Goal: Task Accomplishment & Management: Use online tool/utility

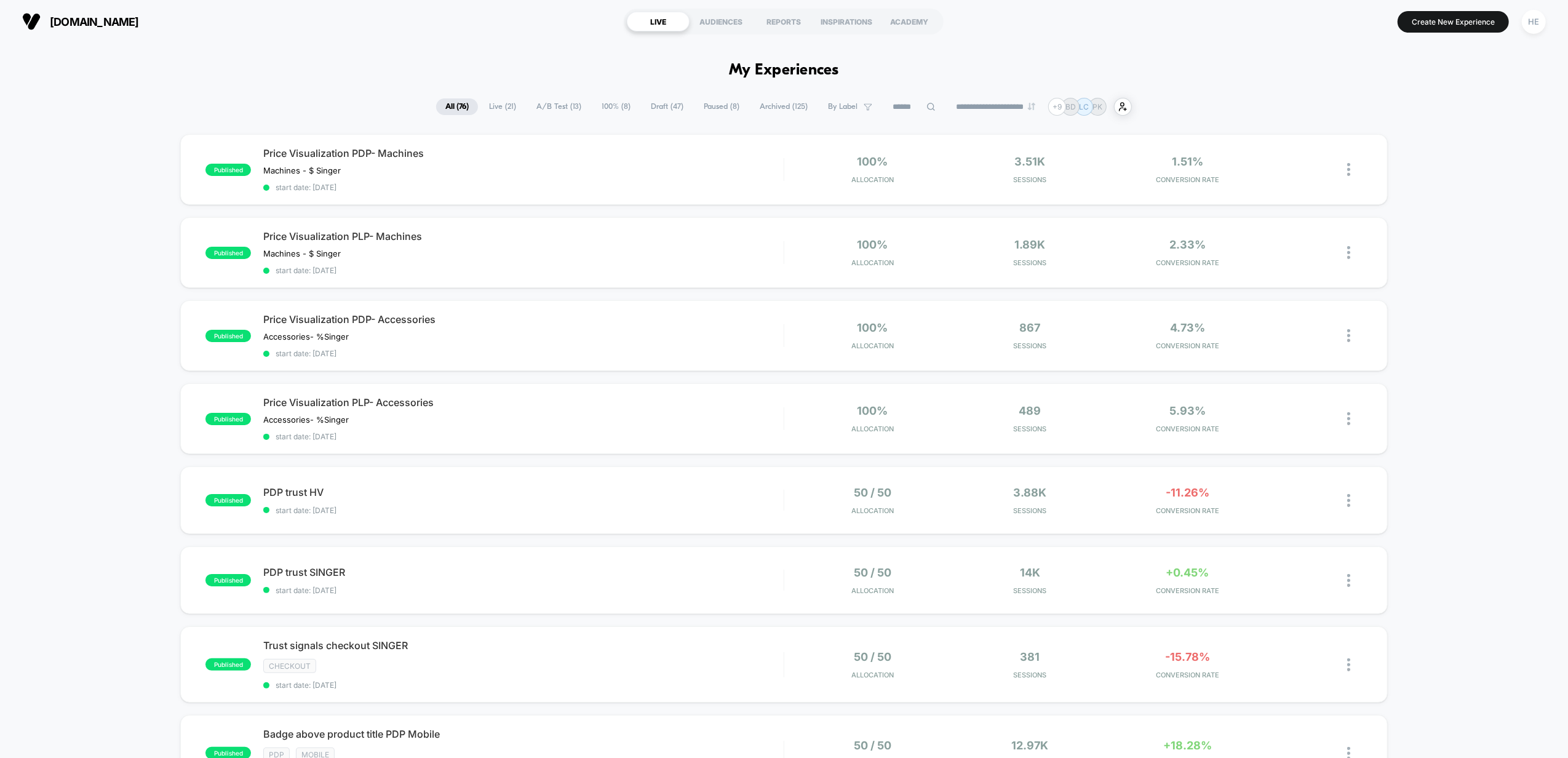
click at [642, 105] on span "Draft ( 47 )" at bounding box center [666, 106] width 51 height 16
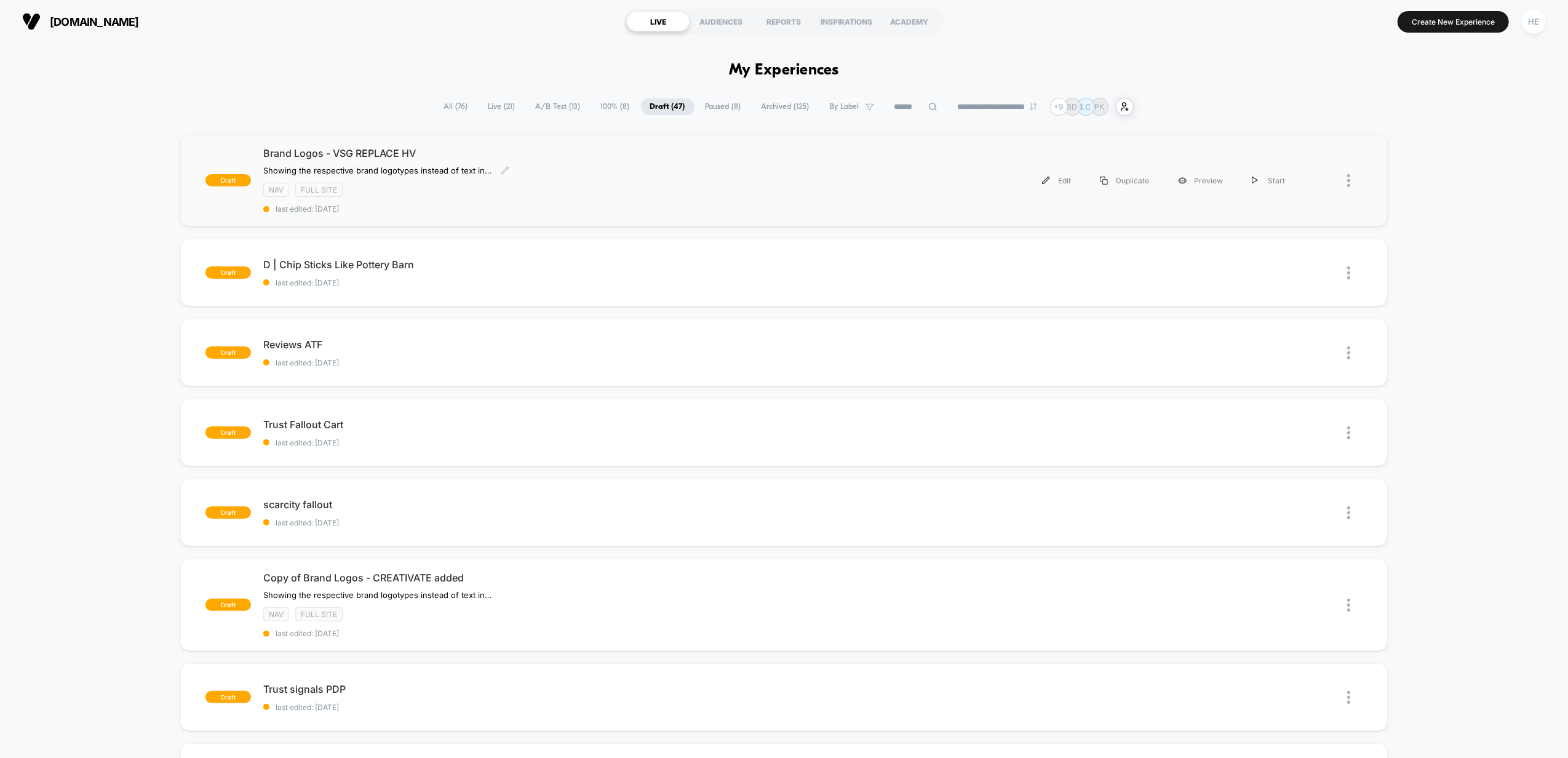
click at [623, 167] on div "﻿Showing the respective brand logotypes instead of text in tabs Click to edit e…" at bounding box center [445, 170] width 364 height 10
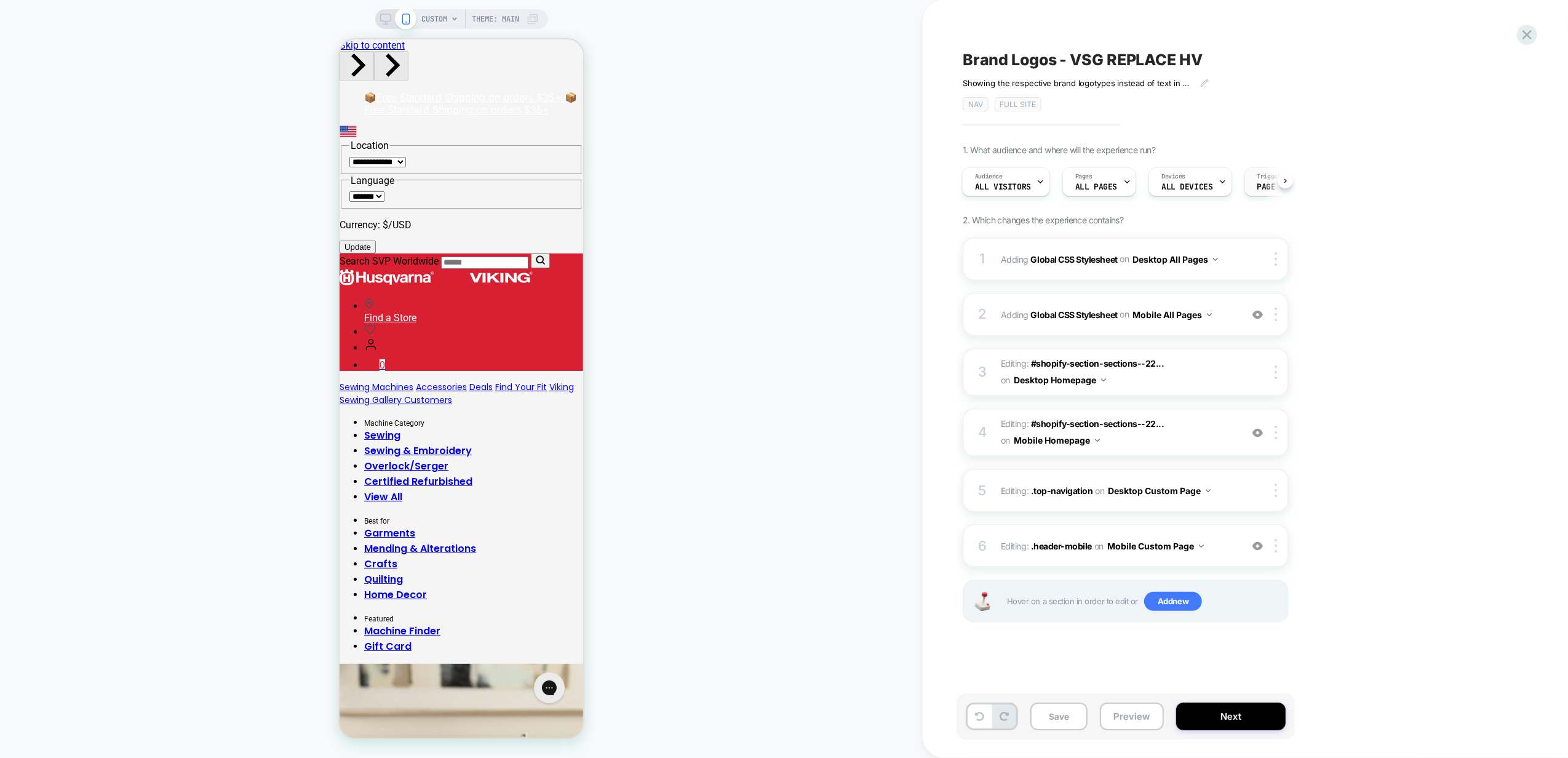
click at [1277, 185] on span "Page Load" at bounding box center [1278, 186] width 42 height 9
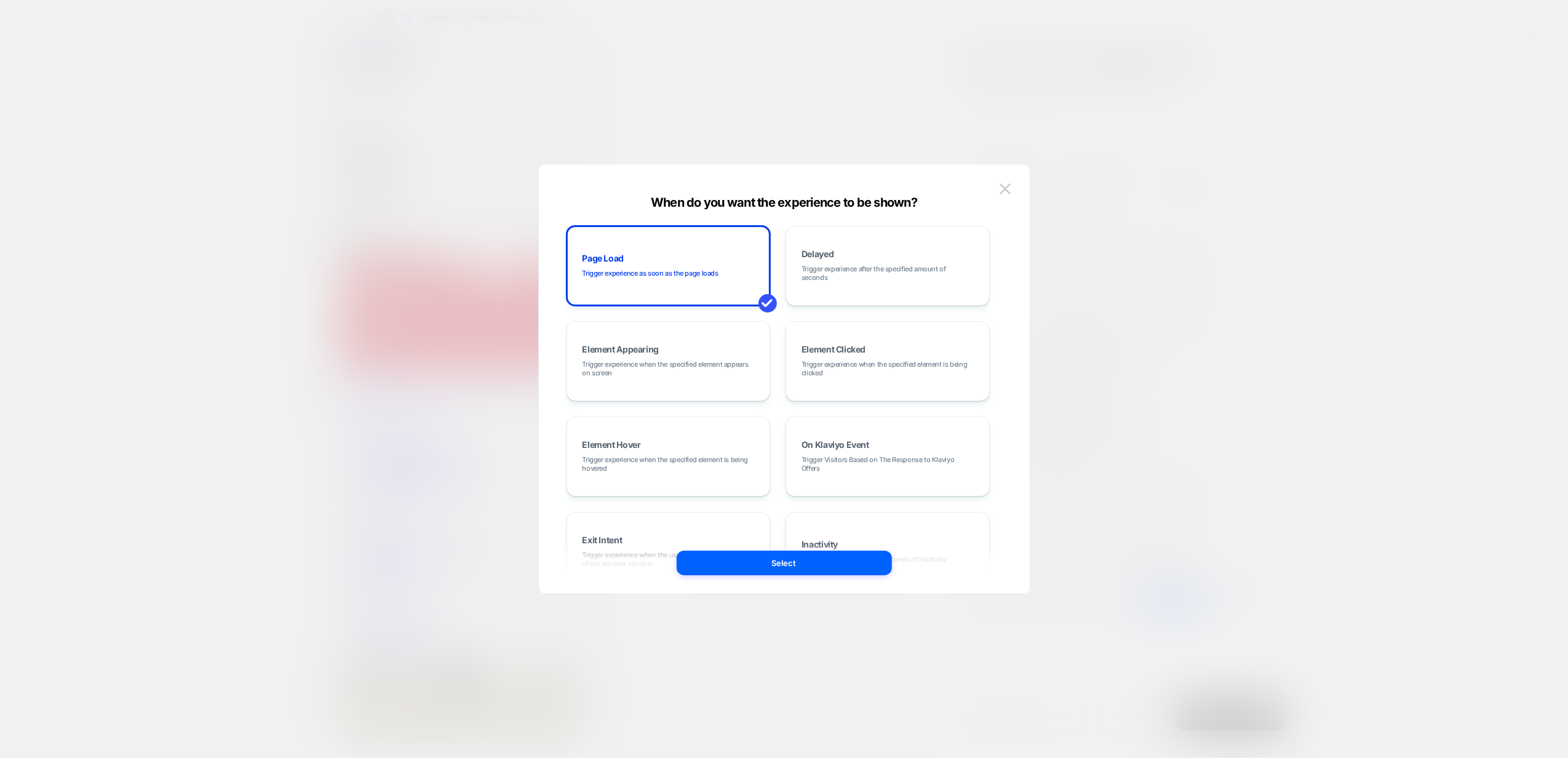
click at [1295, 169] on div at bounding box center [784, 379] width 1568 height 758
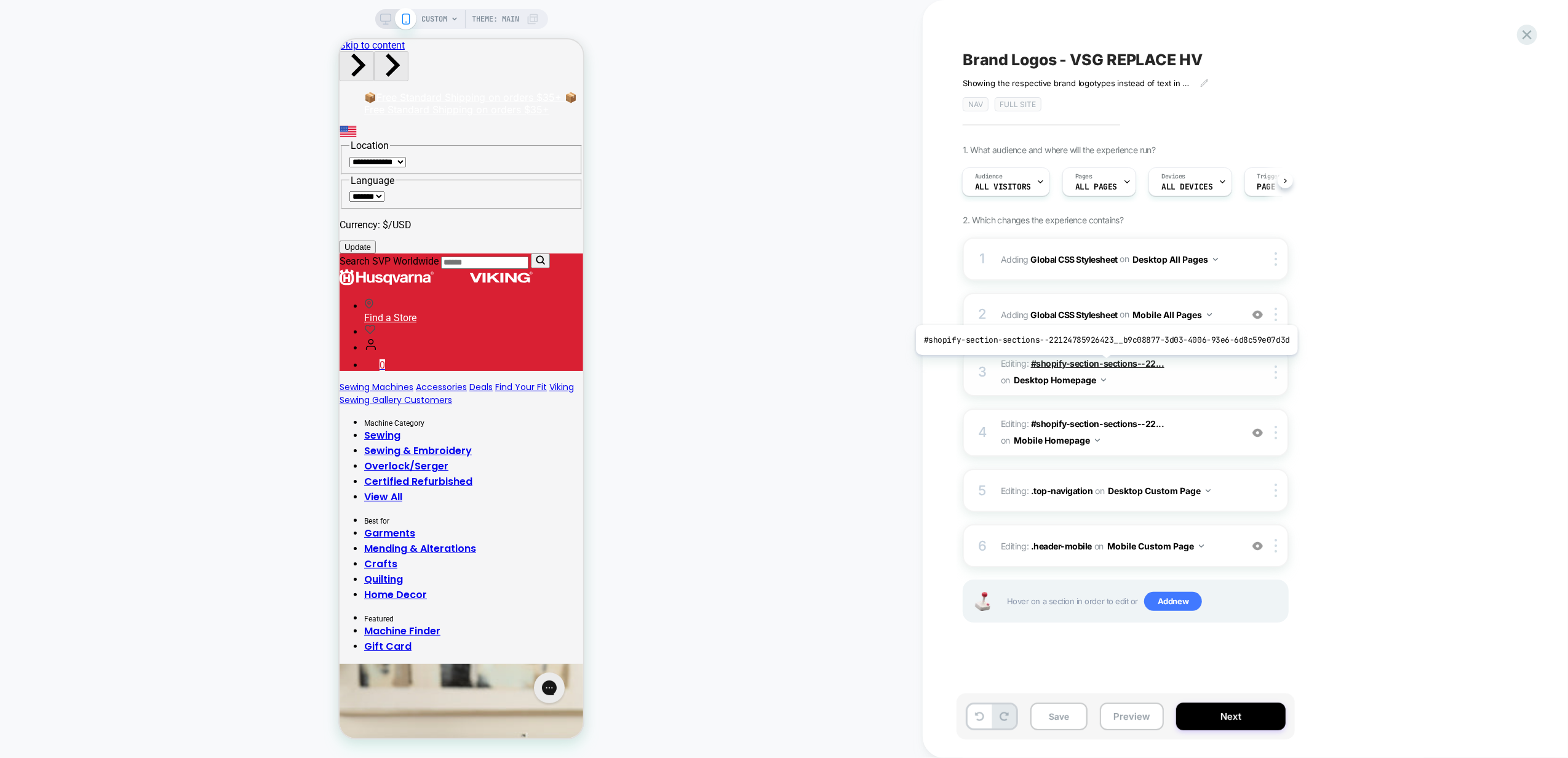
click at [1102, 365] on span "#shopify-section-sections--22..." at bounding box center [1098, 363] width 134 height 11
click at [1201, 371] on span "Editing : #shopify-section-sections--22... #shopify-section-sections--221247859…" at bounding box center [1118, 371] width 235 height 33
click at [997, 364] on div "3 Editing : #shopify-section-sections--22... #shopify-section-sections--2212478…" at bounding box center [1125, 372] width 326 height 48
click at [997, 183] on span "All Visitors" at bounding box center [1002, 186] width 56 height 9
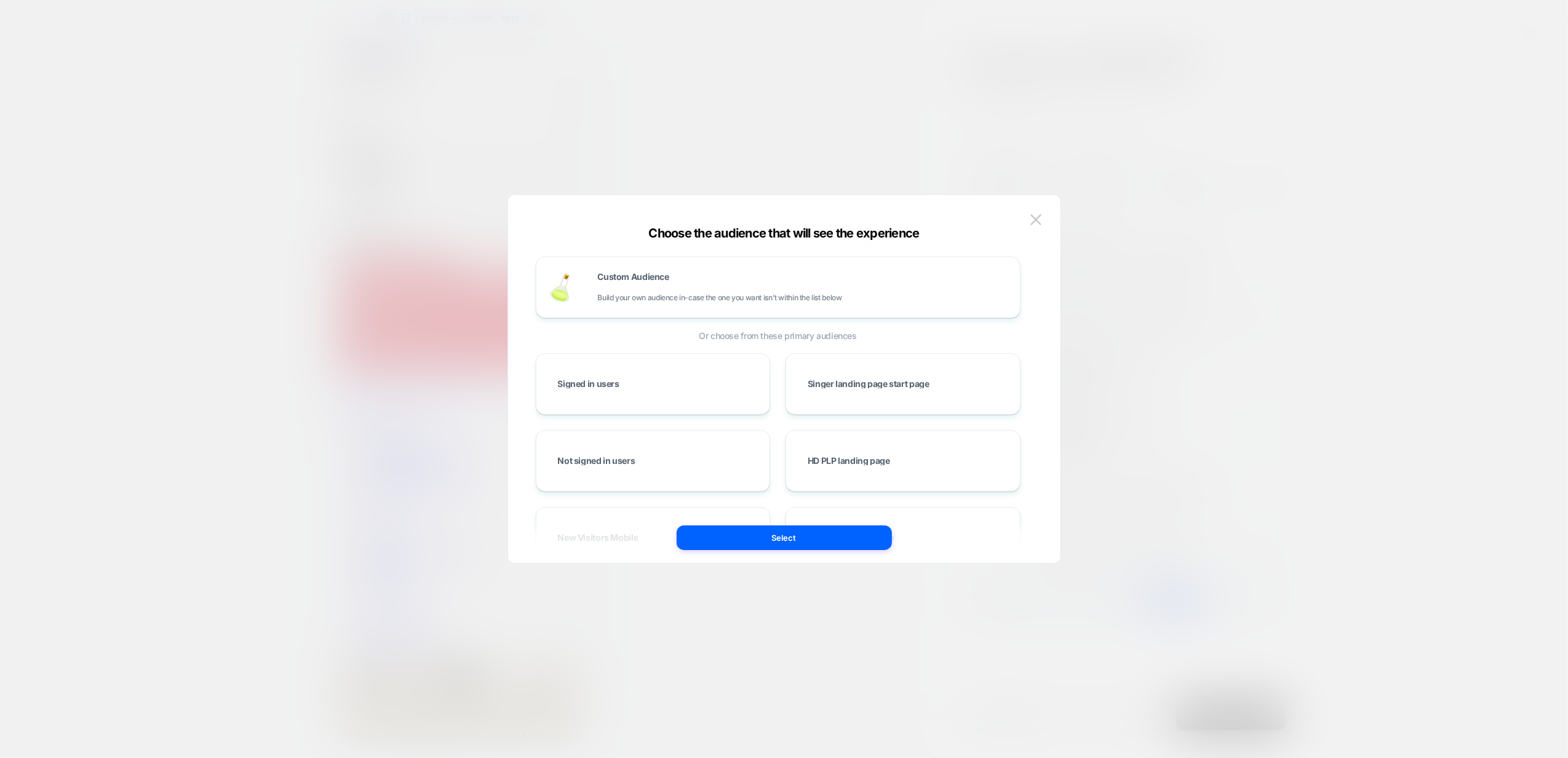
click at [1345, 153] on div at bounding box center [784, 379] width 1568 height 758
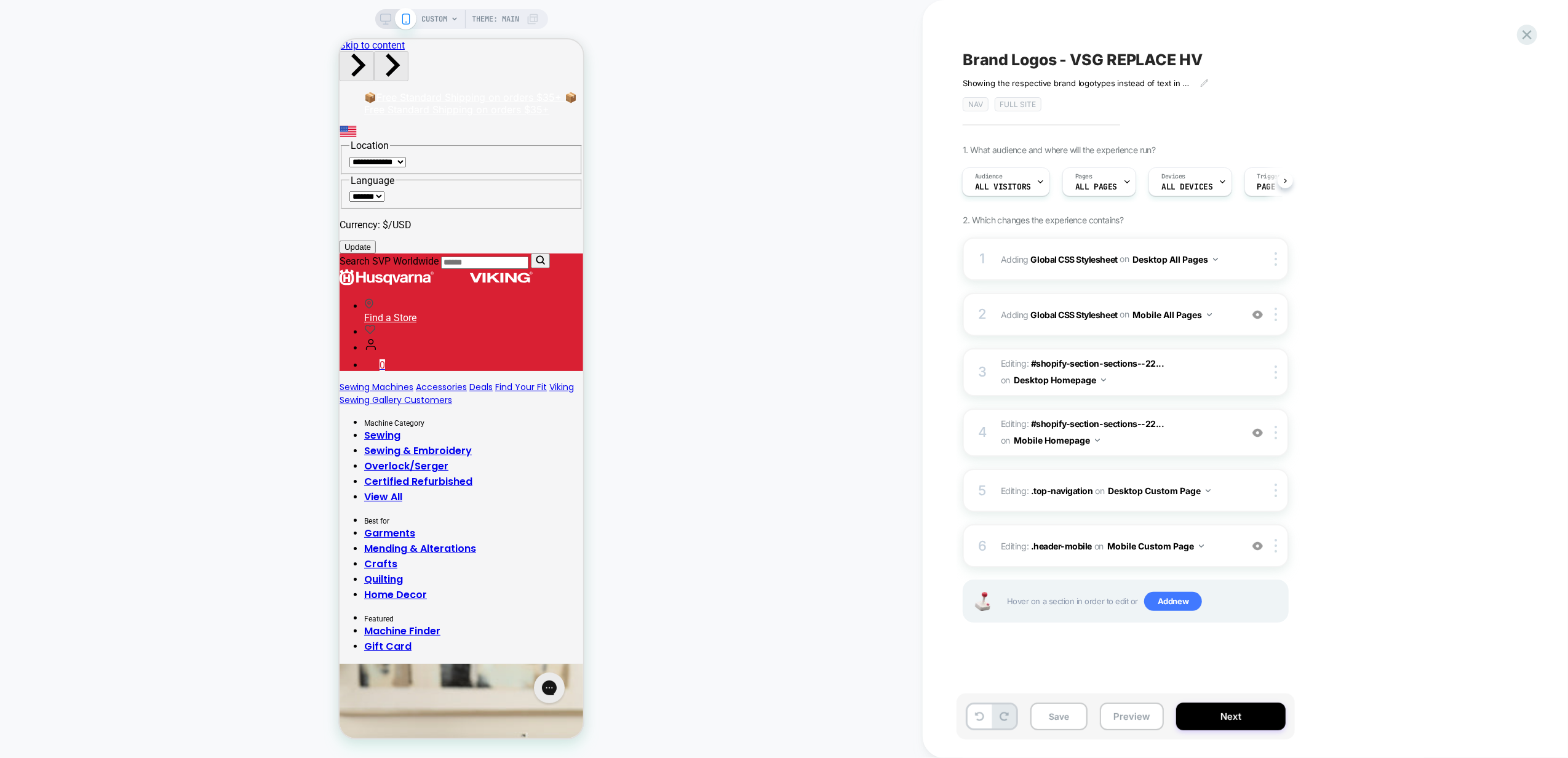
click at [376, 18] on div "CUSTOM Theme: MAIN" at bounding box center [461, 19] width 173 height 20
drag, startPoint x: 382, startPoint y: 18, endPoint x: 971, endPoint y: 77, distance: 591.9
click at [382, 18] on icon at bounding box center [386, 19] width 11 height 11
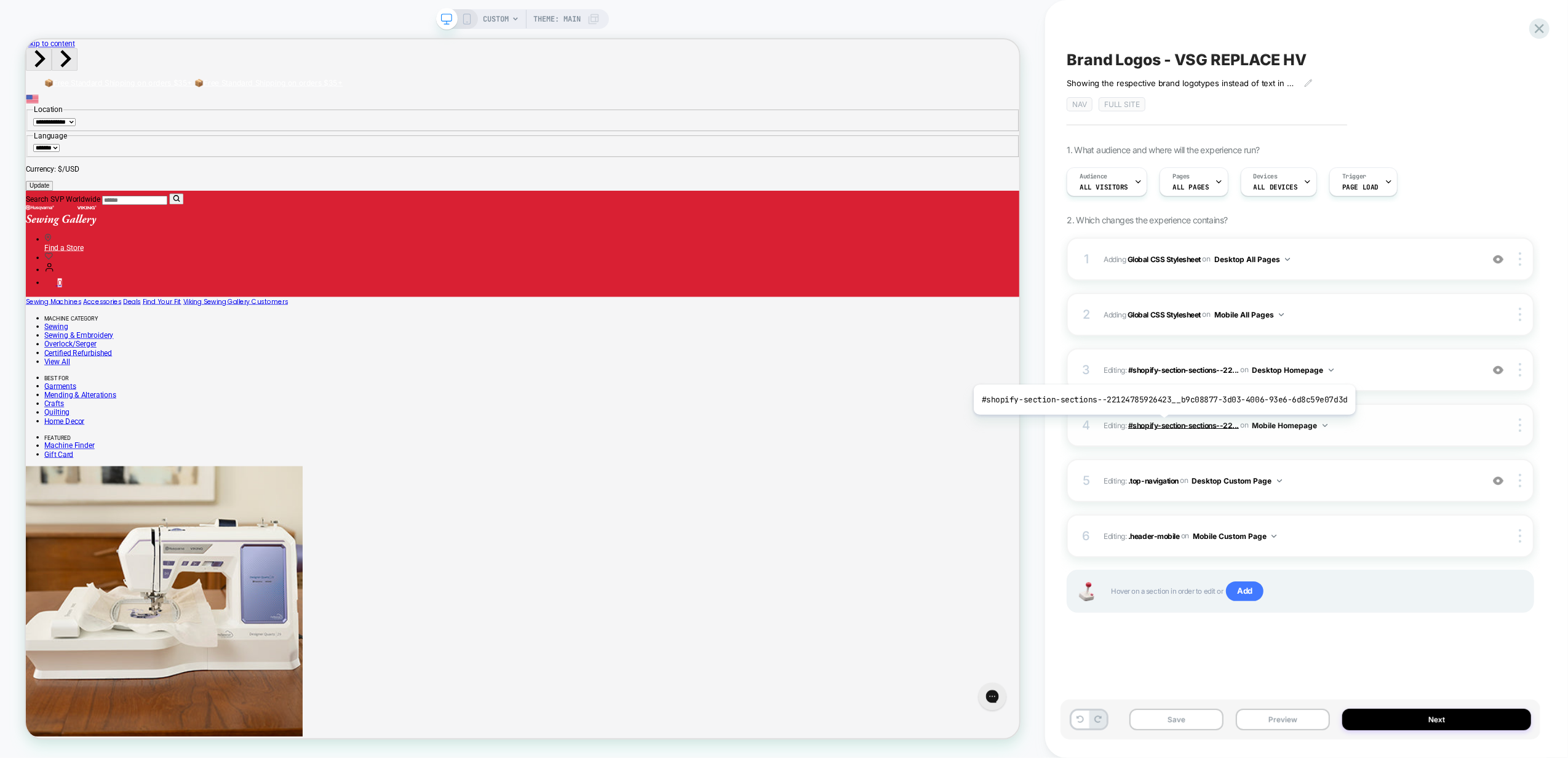
click at [1160, 425] on span "#shopify-section-sections--22..." at bounding box center [1183, 425] width 111 height 10
click at [1420, 435] on div "4 Editing : #shopify-section-sections--22... #shopify-section-sections--2212478…" at bounding box center [1300, 425] width 468 height 43
click at [1341, 365] on span "Editing : #shopify-section-sections--22... #shopify-section-sections--221247859…" at bounding box center [1289, 370] width 372 height 15
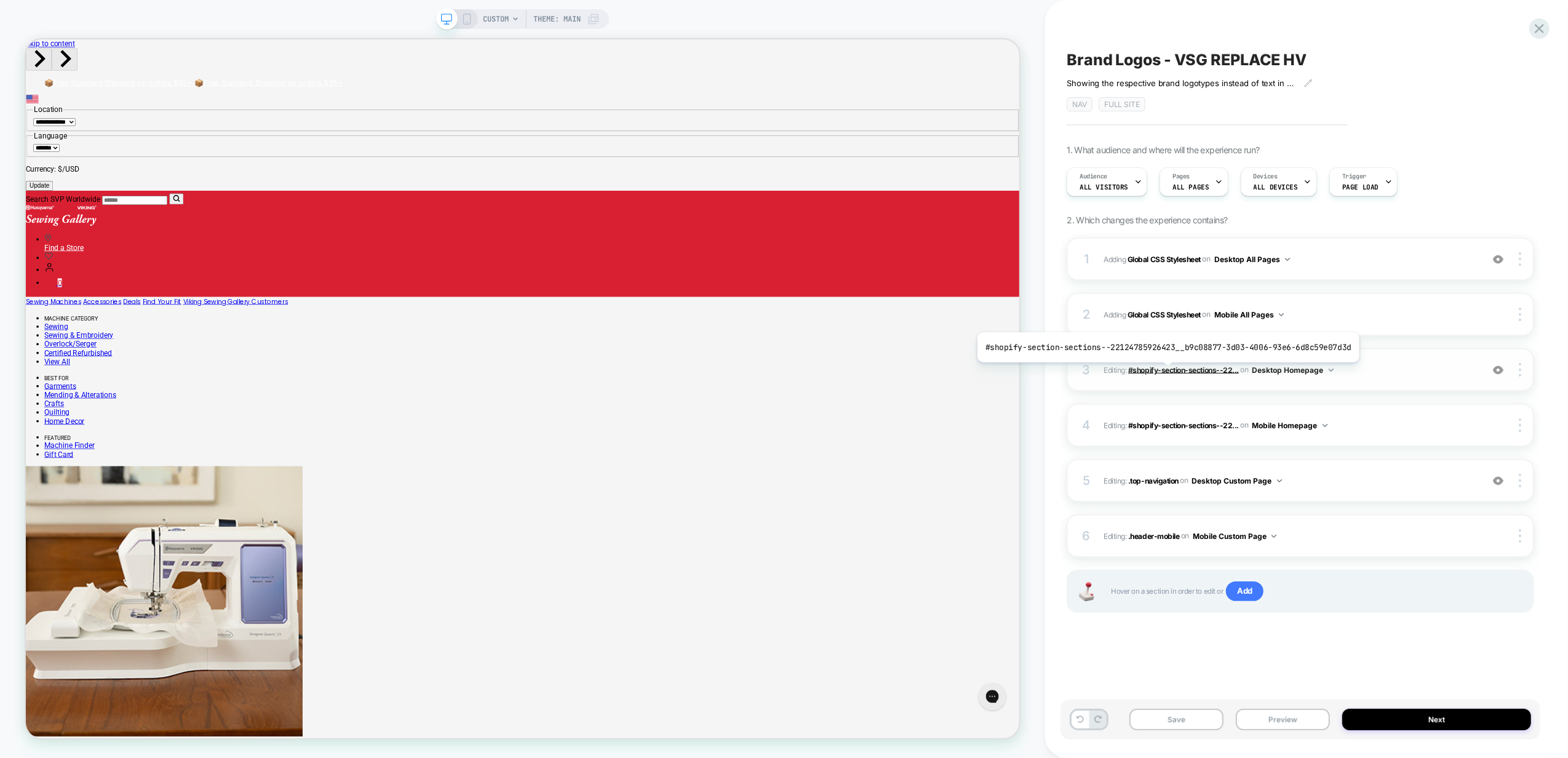
click at [1163, 372] on span "#shopify-section-sections--22..." at bounding box center [1183, 369] width 111 height 10
click at [1109, 372] on span "Editing : #shopify-section-sections--22... #shopify-section-sections--221247859…" at bounding box center [1289, 370] width 372 height 15
click at [1496, 369] on img at bounding box center [1497, 369] width 10 height 11
click at [1474, 379] on div "3 Editing : #shopify-section-sections--22... #shopify-section-sections--2212478…" at bounding box center [1300, 369] width 468 height 43
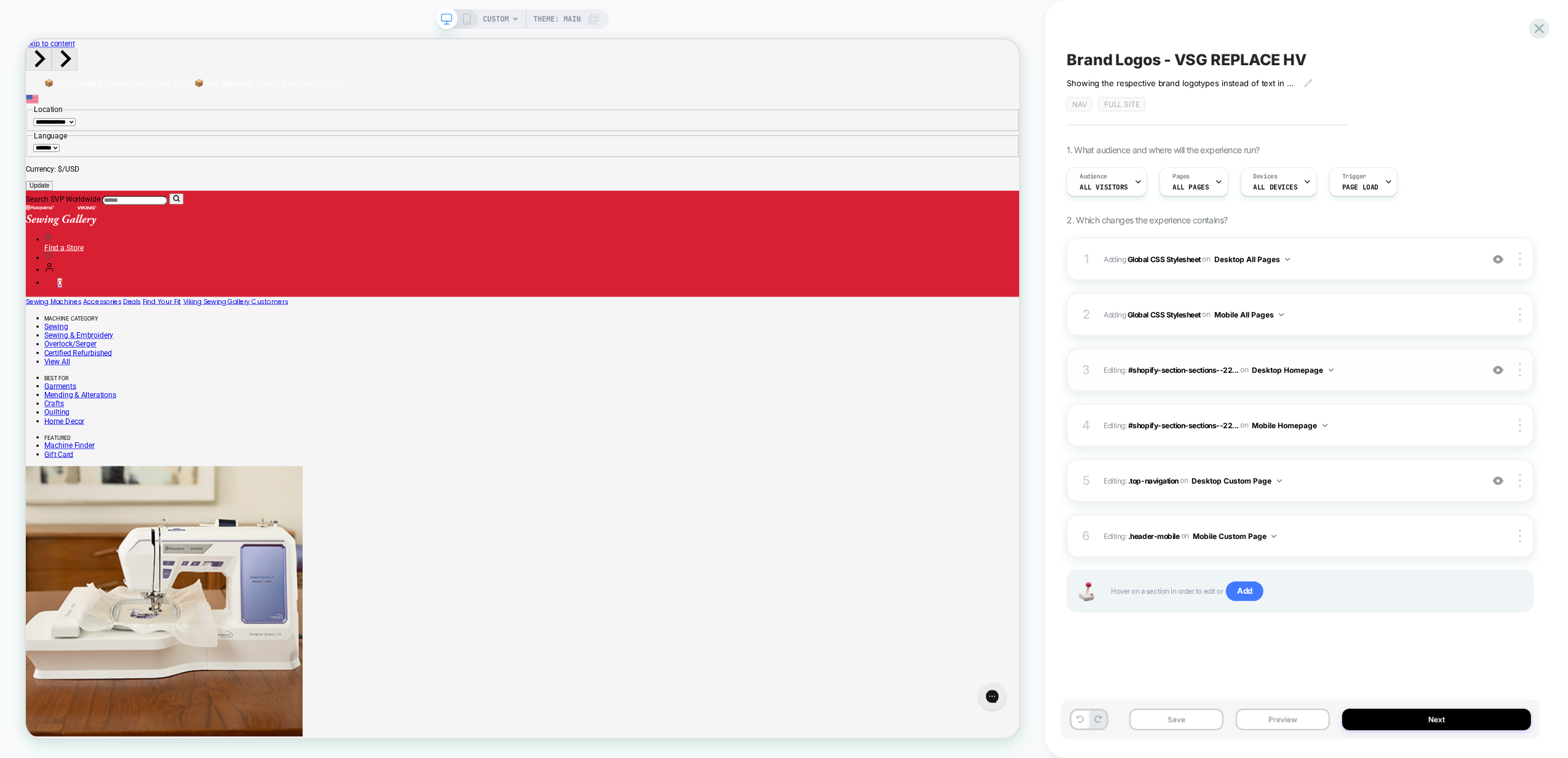
click at [1474, 379] on div "3 Editing : #shopify-section-sections--22... #shopify-section-sections--2212478…" at bounding box center [1300, 369] width 468 height 43
click at [1403, 498] on div "5 Editing : .top-navigation .top-navigation on Desktop Custom Page Add Before A…" at bounding box center [1300, 480] width 468 height 43
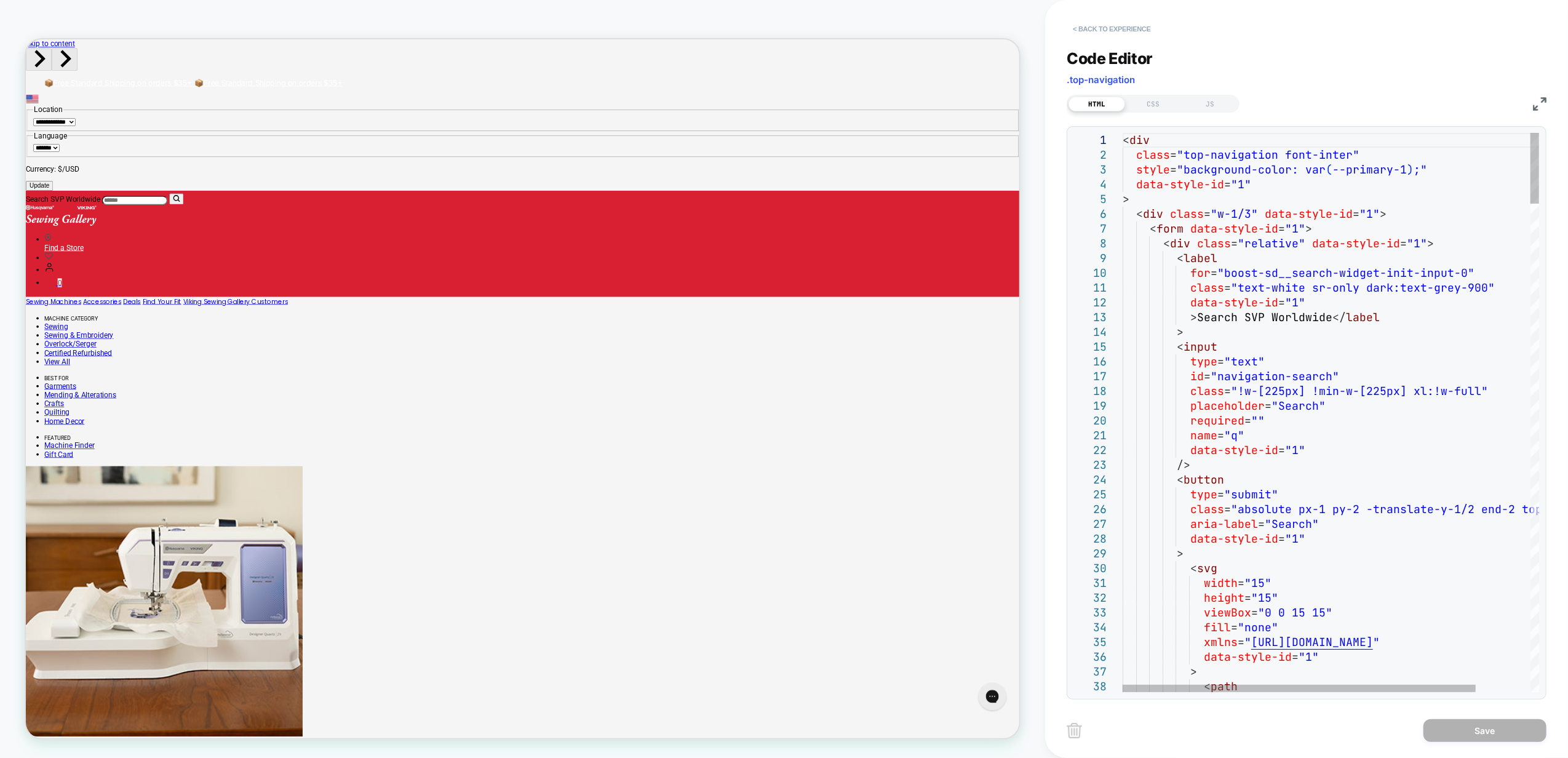
click at [1090, 31] on button "< Back to experience" at bounding box center [1111, 29] width 90 height 20
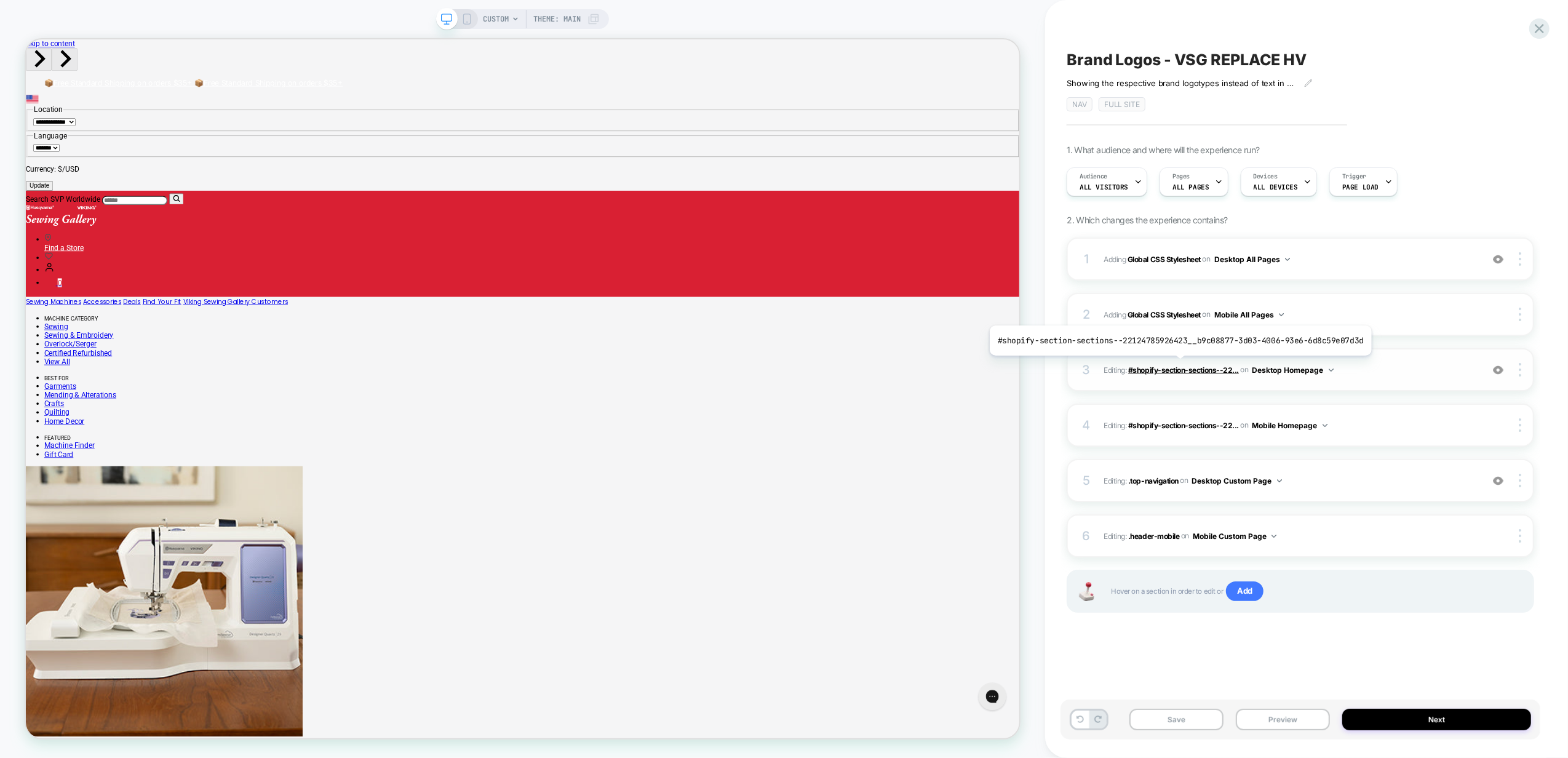
click at [1176, 366] on span "#shopify-section-sections--22..." at bounding box center [1183, 369] width 111 height 10
click at [1379, 368] on span "Editing : #shopify-section-sections--22... #shopify-section-sections--221247859…" at bounding box center [1289, 370] width 372 height 15
click at [1115, 365] on span "Editing : #shopify-section-sections--22... #shopify-section-sections--221247859…" at bounding box center [1289, 370] width 372 height 15
click at [1182, 369] on span "#shopify-section-sections--22..." at bounding box center [1183, 369] width 111 height 10
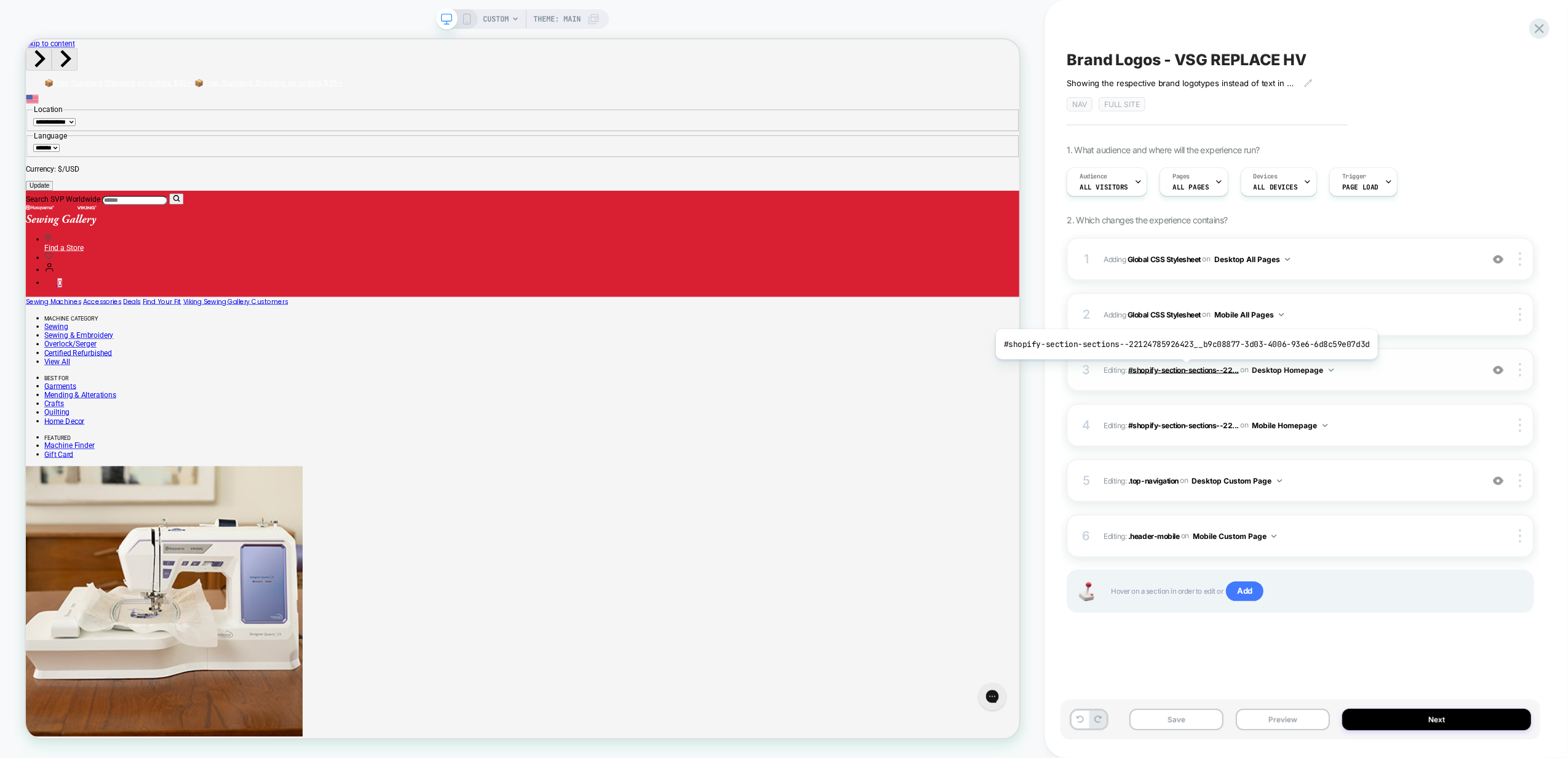
click at [1182, 369] on span "#shopify-section-sections--22..." at bounding box center [1183, 369] width 111 height 10
click at [1393, 365] on span "Editing : #shopify-section-sections--22... #shopify-section-sections--221247859…" at bounding box center [1289, 370] width 372 height 15
click at [1521, 371] on img at bounding box center [1519, 369] width 3 height 13
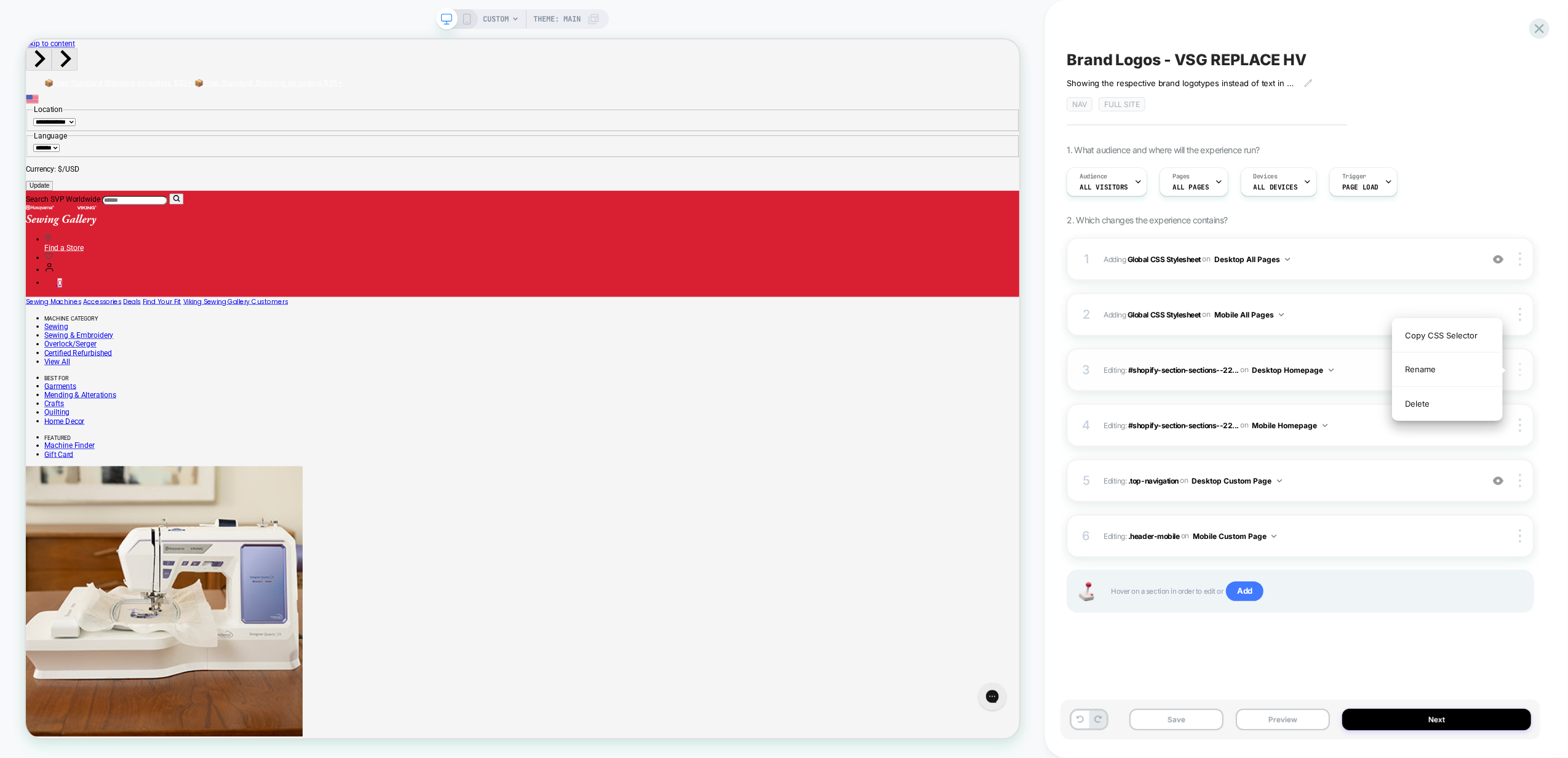
click at [1521, 371] on img at bounding box center [1519, 369] width 3 height 13
click at [1366, 373] on span "Editing : #shopify-section-sections--22... #shopify-section-sections--221247859…" at bounding box center [1289, 370] width 372 height 15
click at [1120, 368] on span "Editing : #shopify-section-sections--22... #shopify-section-sections--221247859…" at bounding box center [1289, 370] width 372 height 15
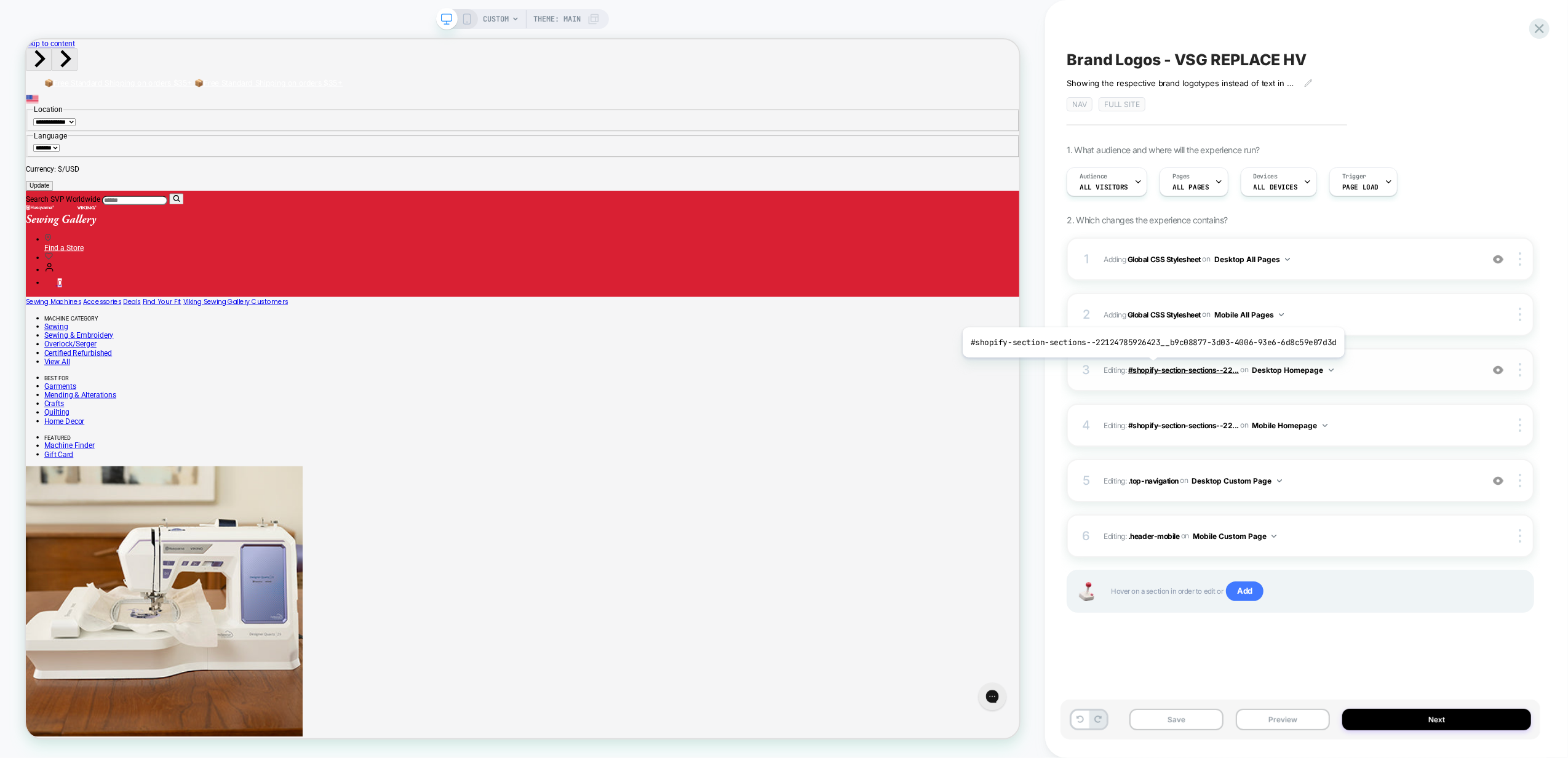
click at [1149, 368] on span "#shopify-section-sections--22..." at bounding box center [1183, 369] width 111 height 10
click at [1328, 369] on img at bounding box center [1330, 369] width 5 height 3
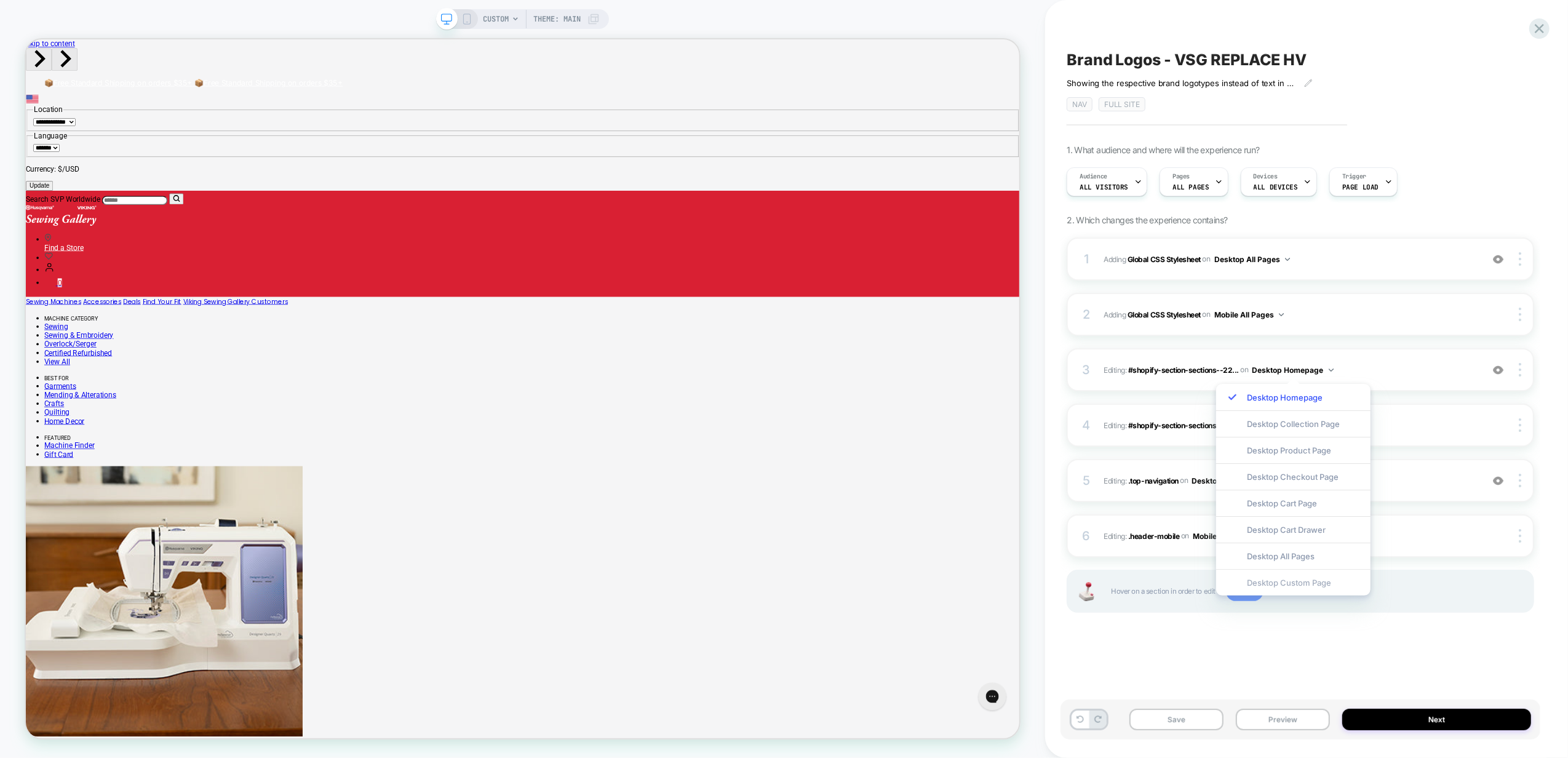
click at [1294, 587] on div "Desktop Custom Page" at bounding box center [1293, 582] width 155 height 27
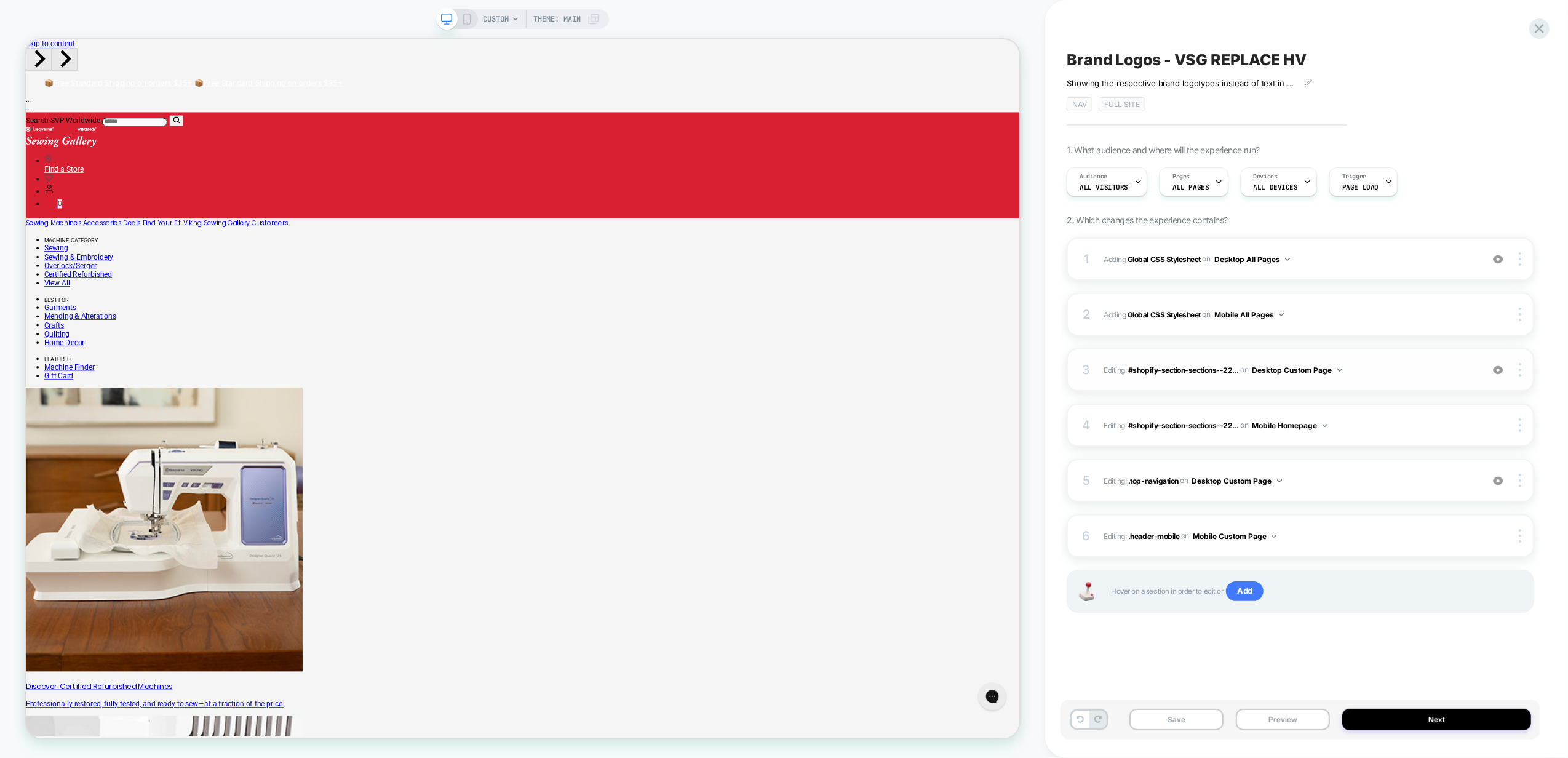
click at [1339, 370] on img at bounding box center [1339, 369] width 5 height 3
click at [1295, 396] on div "Desktop Homepage" at bounding box center [1297, 397] width 155 height 27
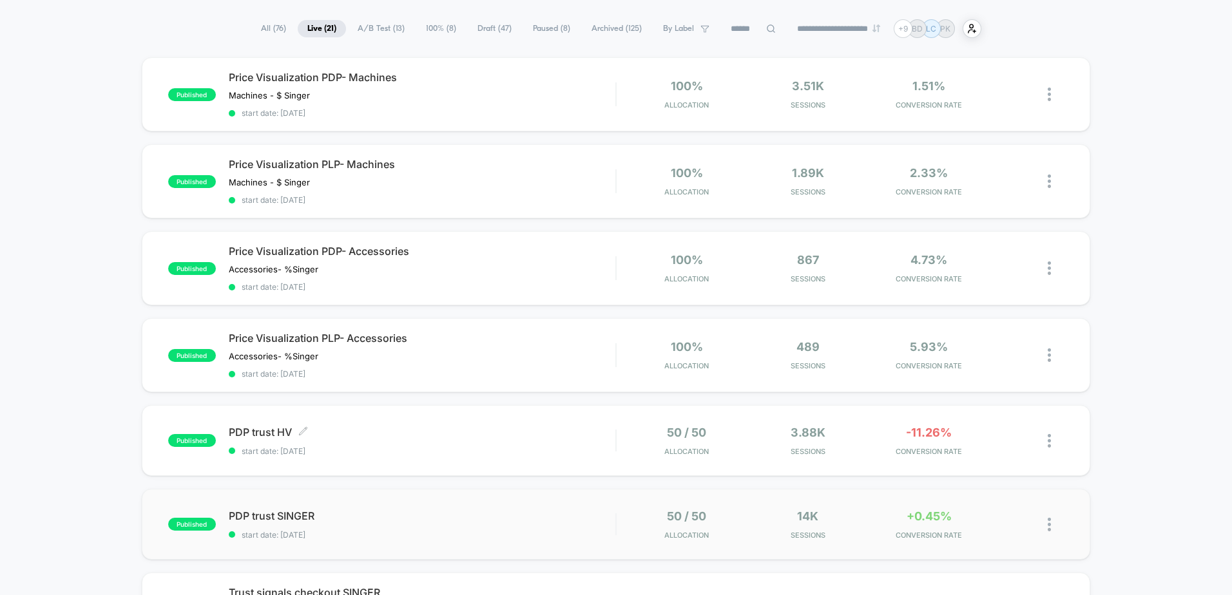
scroll to position [258, 0]
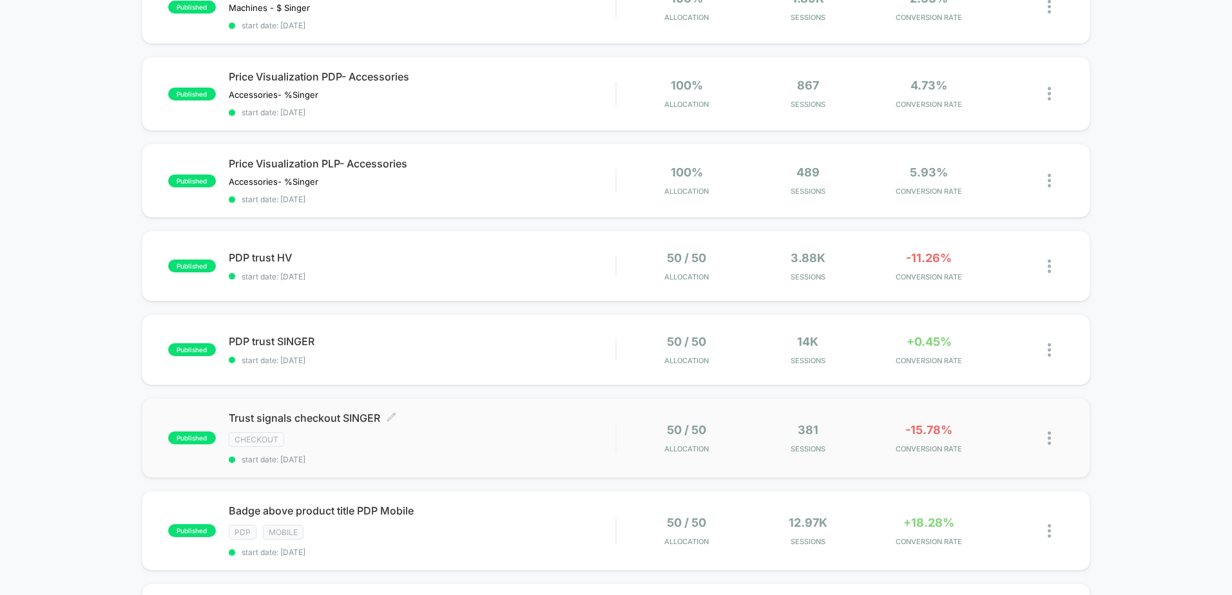
click at [466, 418] on span "Trust signals checkout SINGER Click to edit experience details" at bounding box center [422, 418] width 387 height 13
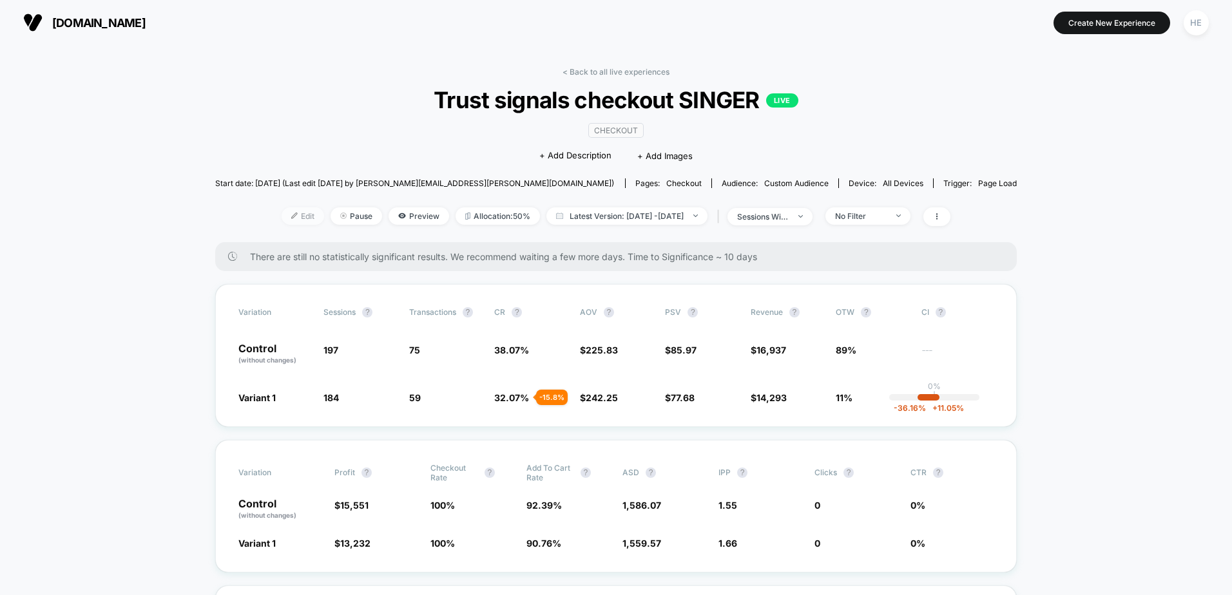
click at [282, 215] on span "Edit" at bounding box center [303, 215] width 43 height 17
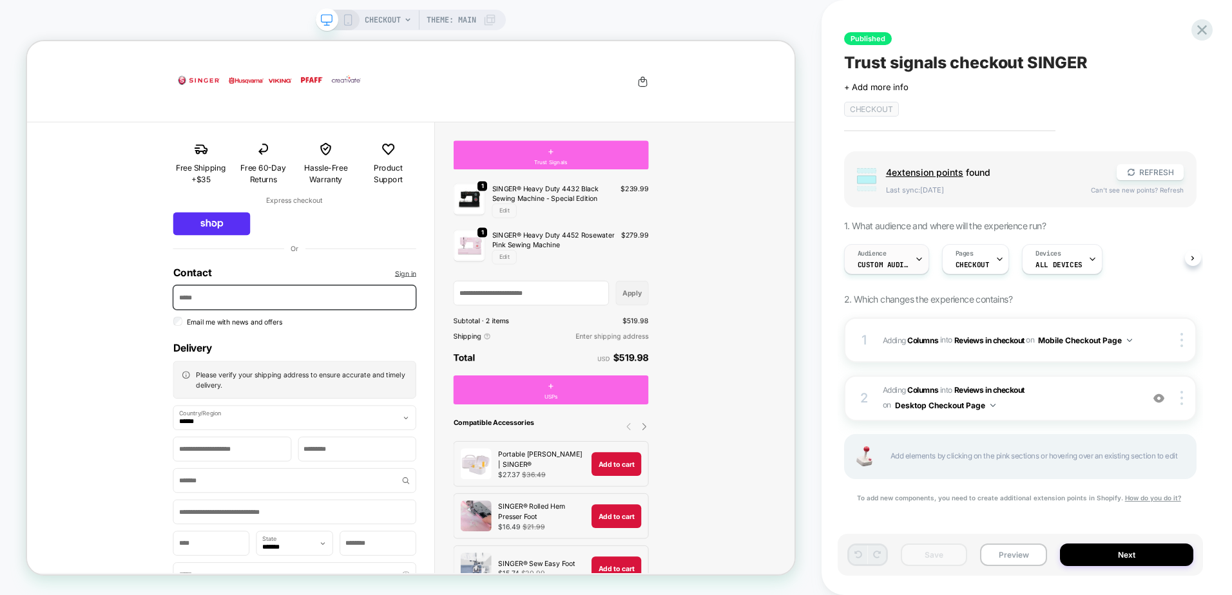
click at [898, 256] on div "Audience Custom Audience" at bounding box center [883, 259] width 77 height 29
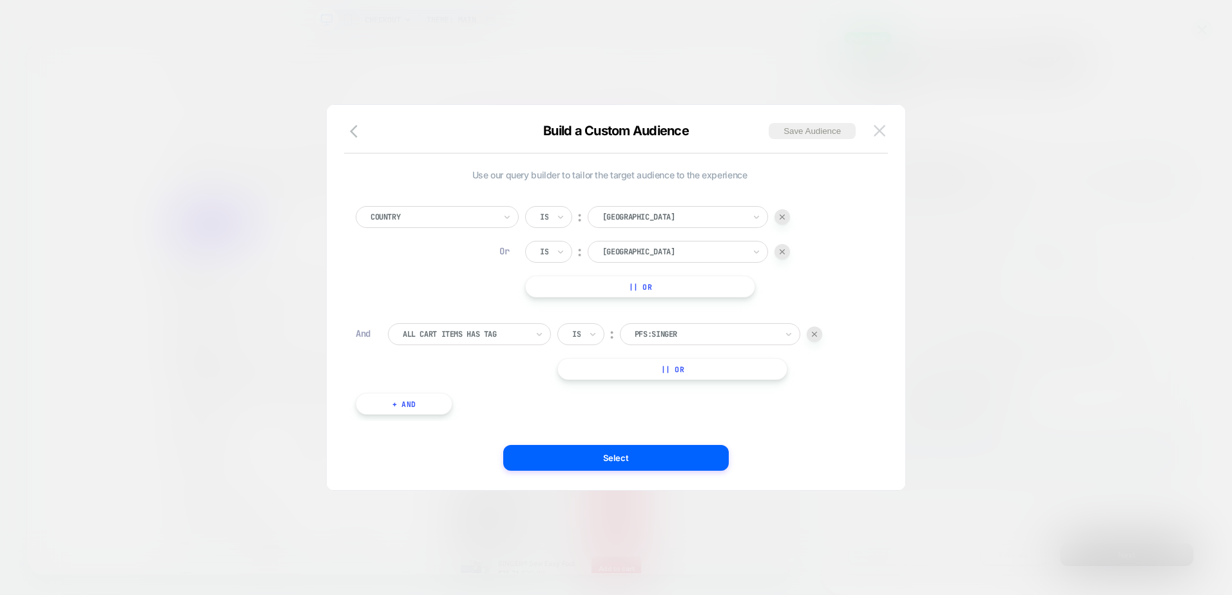
click at [882, 128] on img at bounding box center [880, 130] width 12 height 11
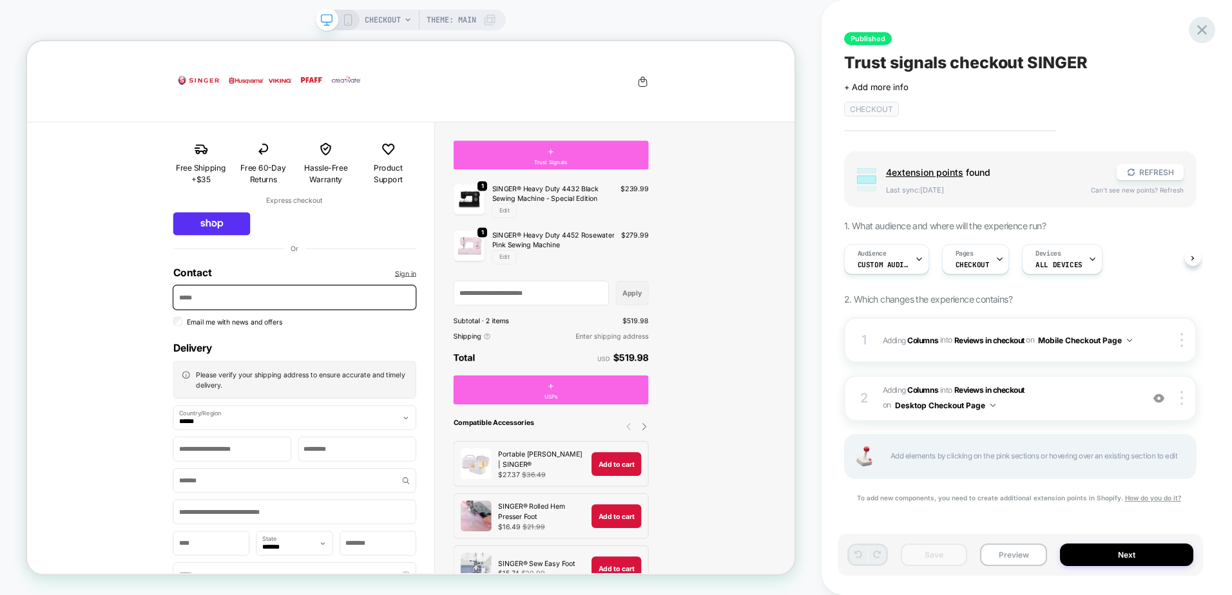
click at [1208, 30] on icon at bounding box center [1201, 29] width 17 height 17
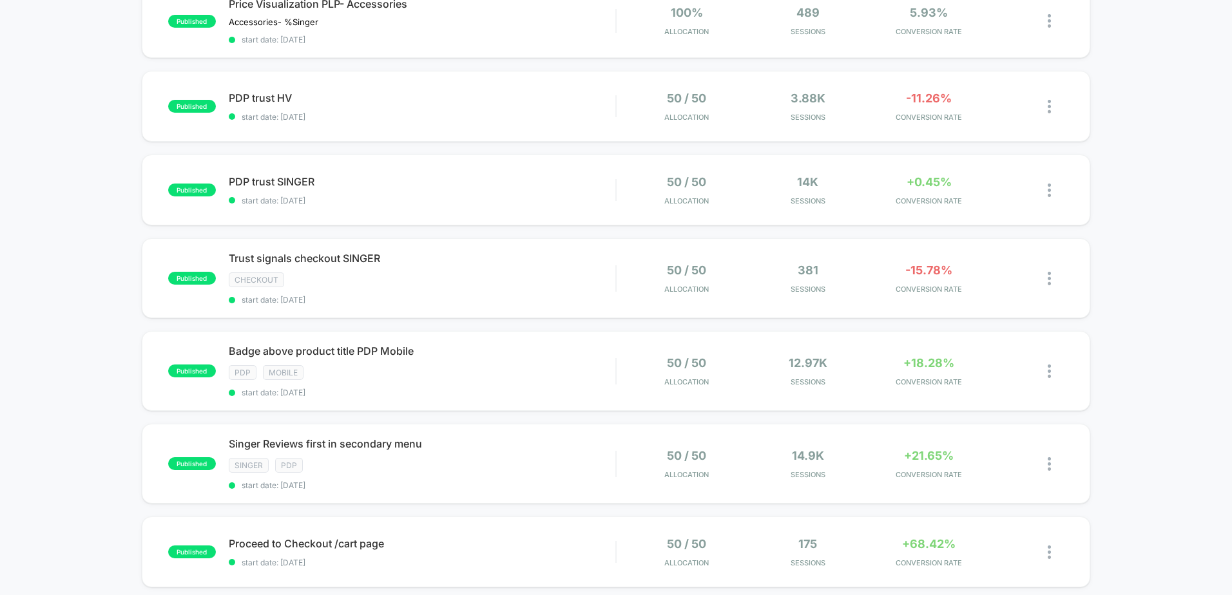
scroll to position [322, 0]
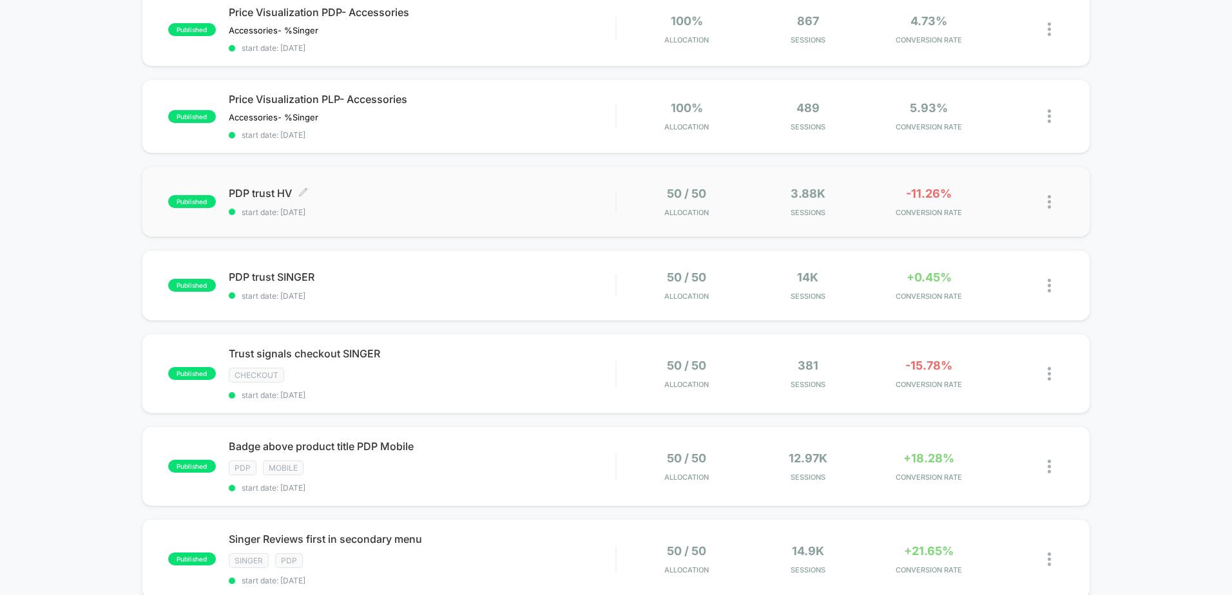
click at [441, 191] on span "PDP trust HV Click to edit experience details" at bounding box center [422, 193] width 387 height 13
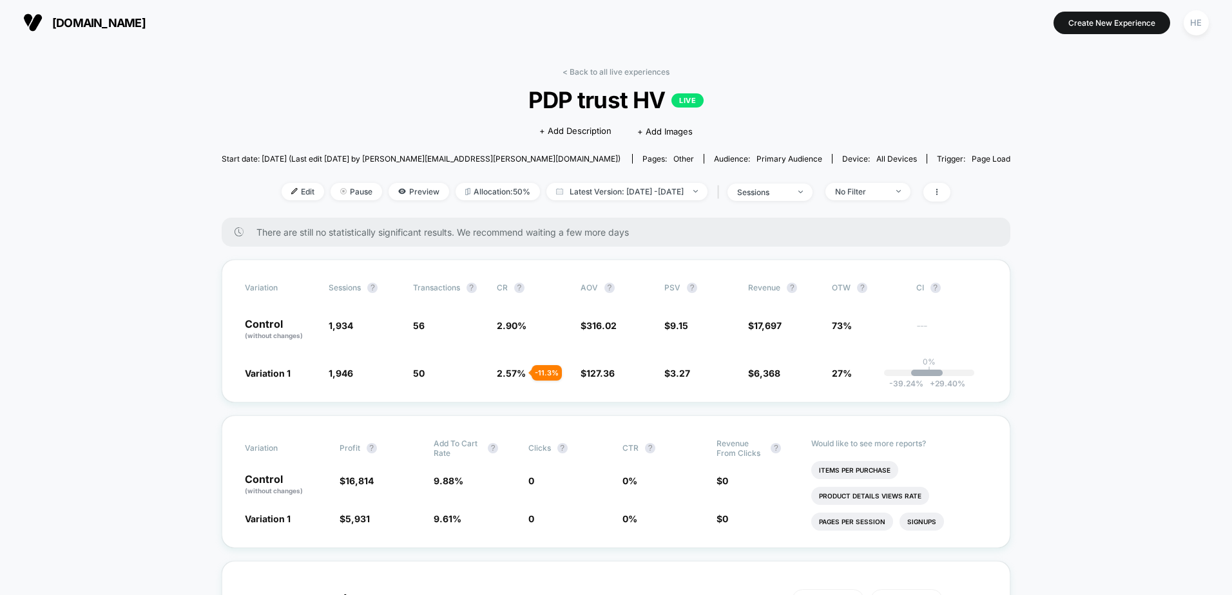
click at [618, 70] on link "< Back to all live experiences" at bounding box center [616, 72] width 107 height 10
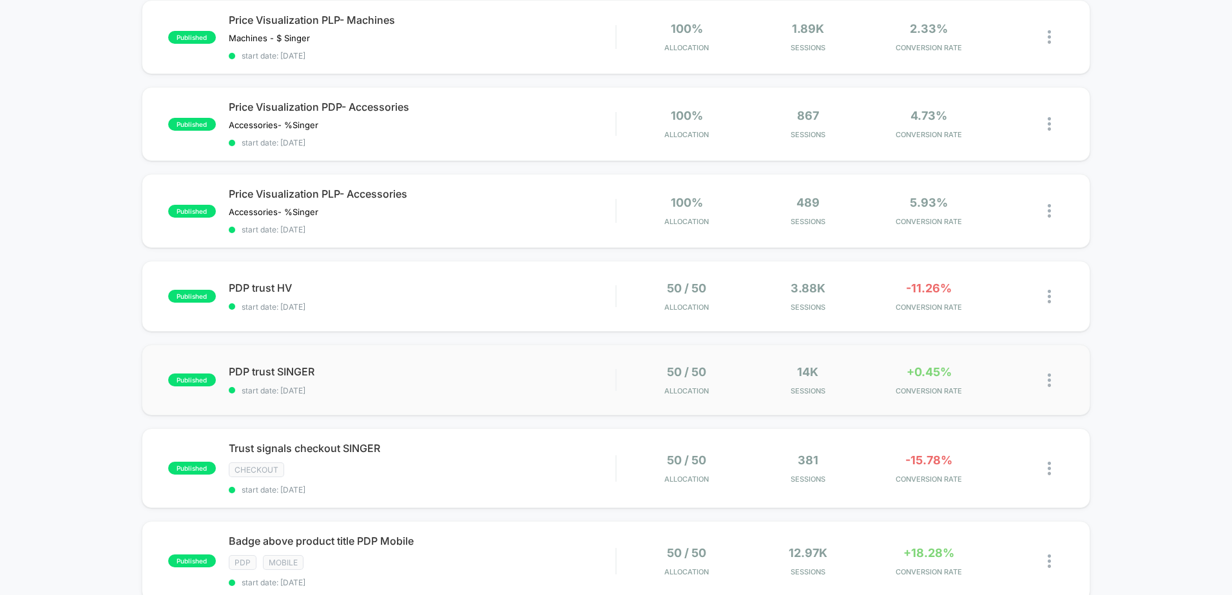
scroll to position [387, 0]
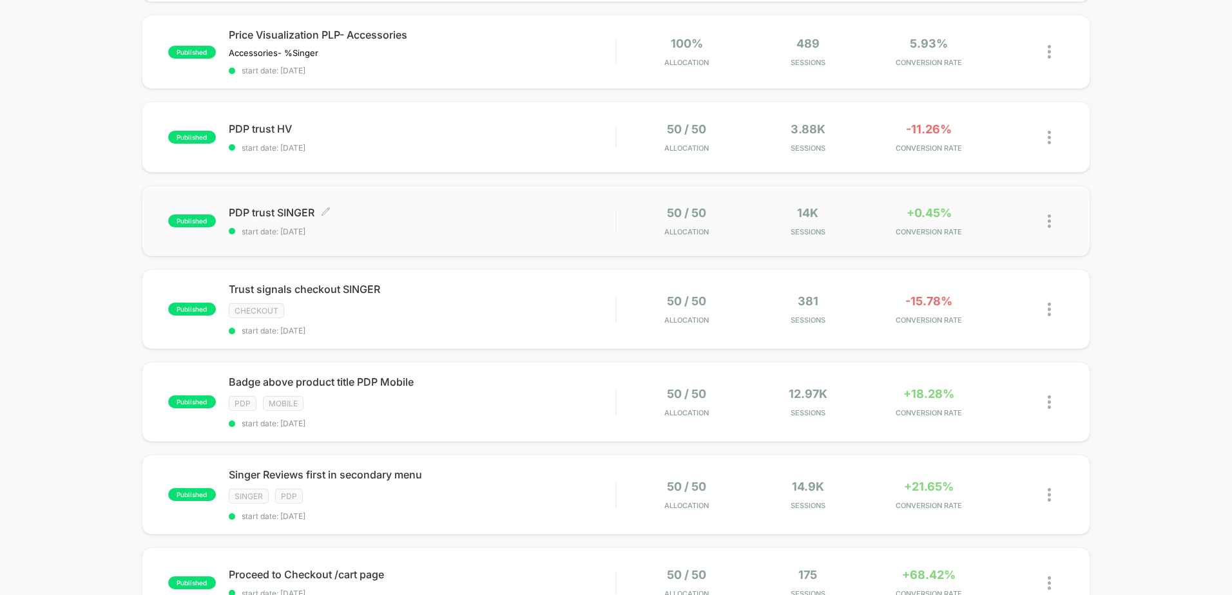
click at [485, 208] on span "PDP trust SINGER Click to edit experience details" at bounding box center [422, 212] width 387 height 13
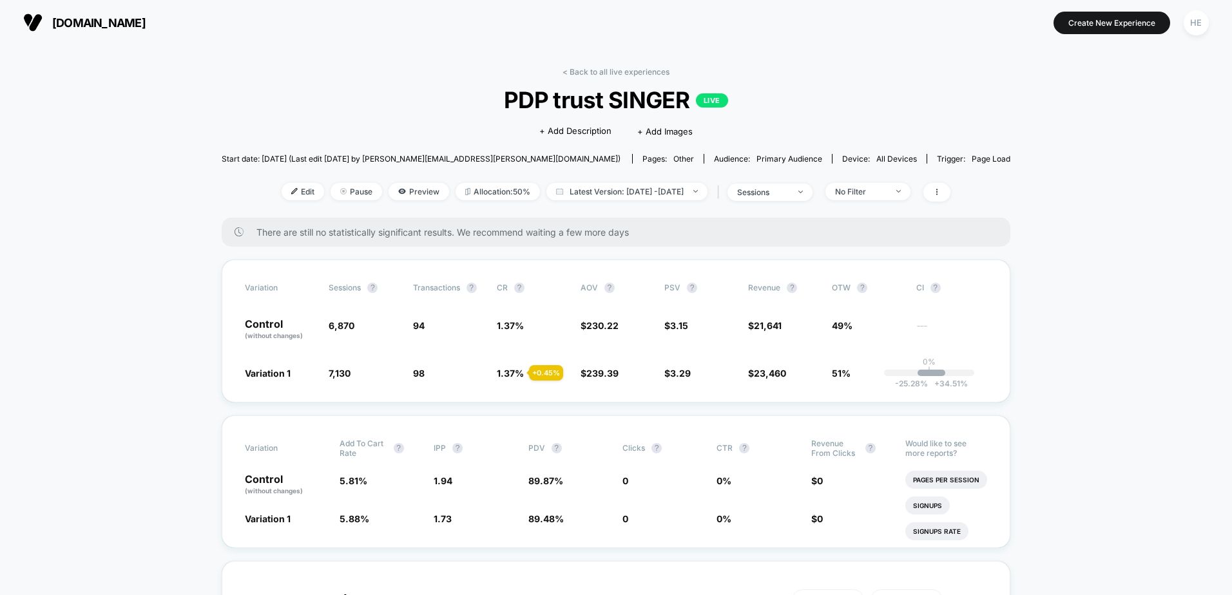
click at [601, 81] on div "< Back to all live experiences PDP trust SINGER LIVE Click to edit experience d…" at bounding box center [616, 142] width 789 height 151
click at [595, 73] on link "< Back to all live experiences" at bounding box center [616, 72] width 107 height 10
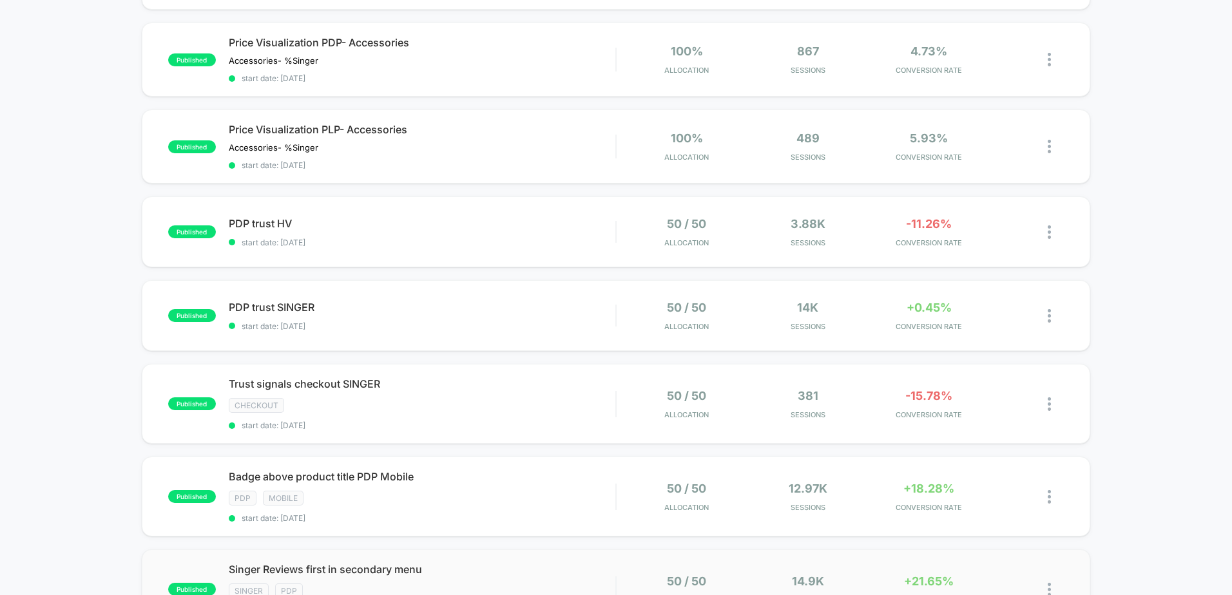
scroll to position [451, 0]
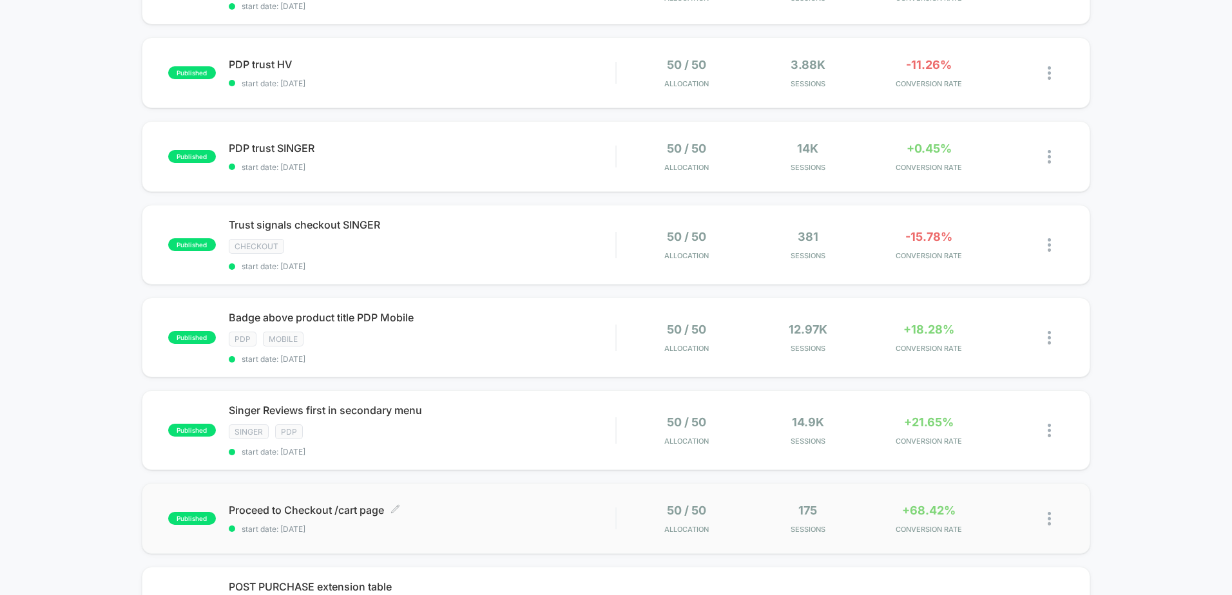
click at [439, 522] on div "Proceed to Checkout /cart page Click to edit experience details Click to edit e…" at bounding box center [422, 519] width 387 height 30
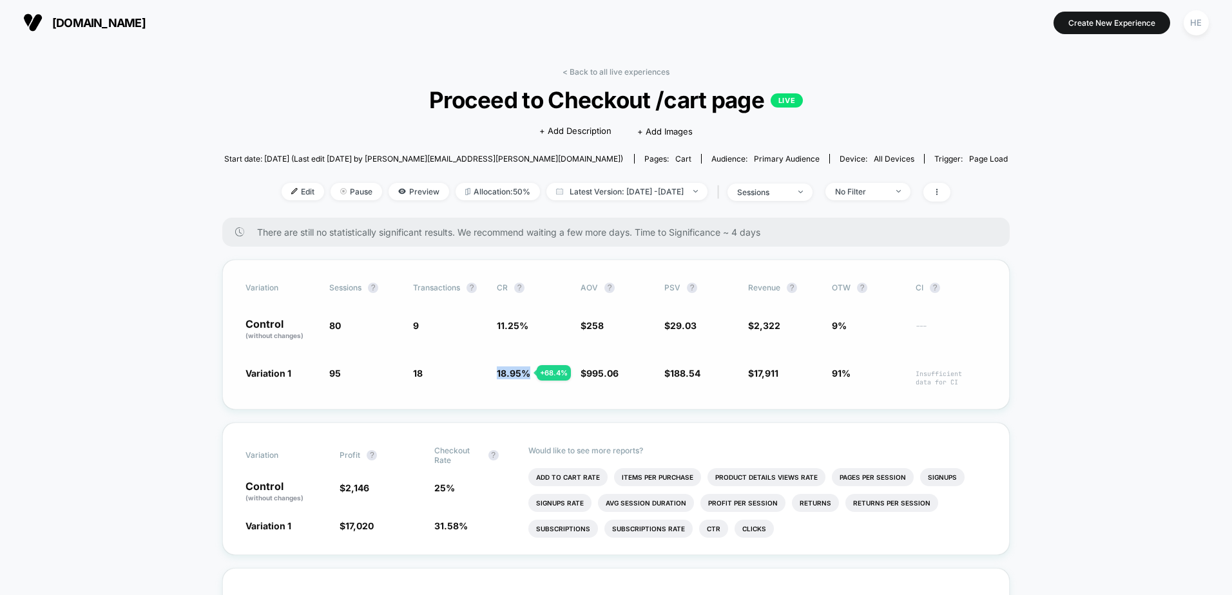
drag, startPoint x: 496, startPoint y: 371, endPoint x: 526, endPoint y: 372, distance: 29.6
click at [526, 372] on div "Variation 1 95 + 18.8 % 18 + 68.4 % 18.95 % + 68.4 % $ 995.06 + 286 % $ 188.54 …" at bounding box center [616, 377] width 741 height 20
click at [526, 372] on span "18.95 %" at bounding box center [514, 373] width 34 height 11
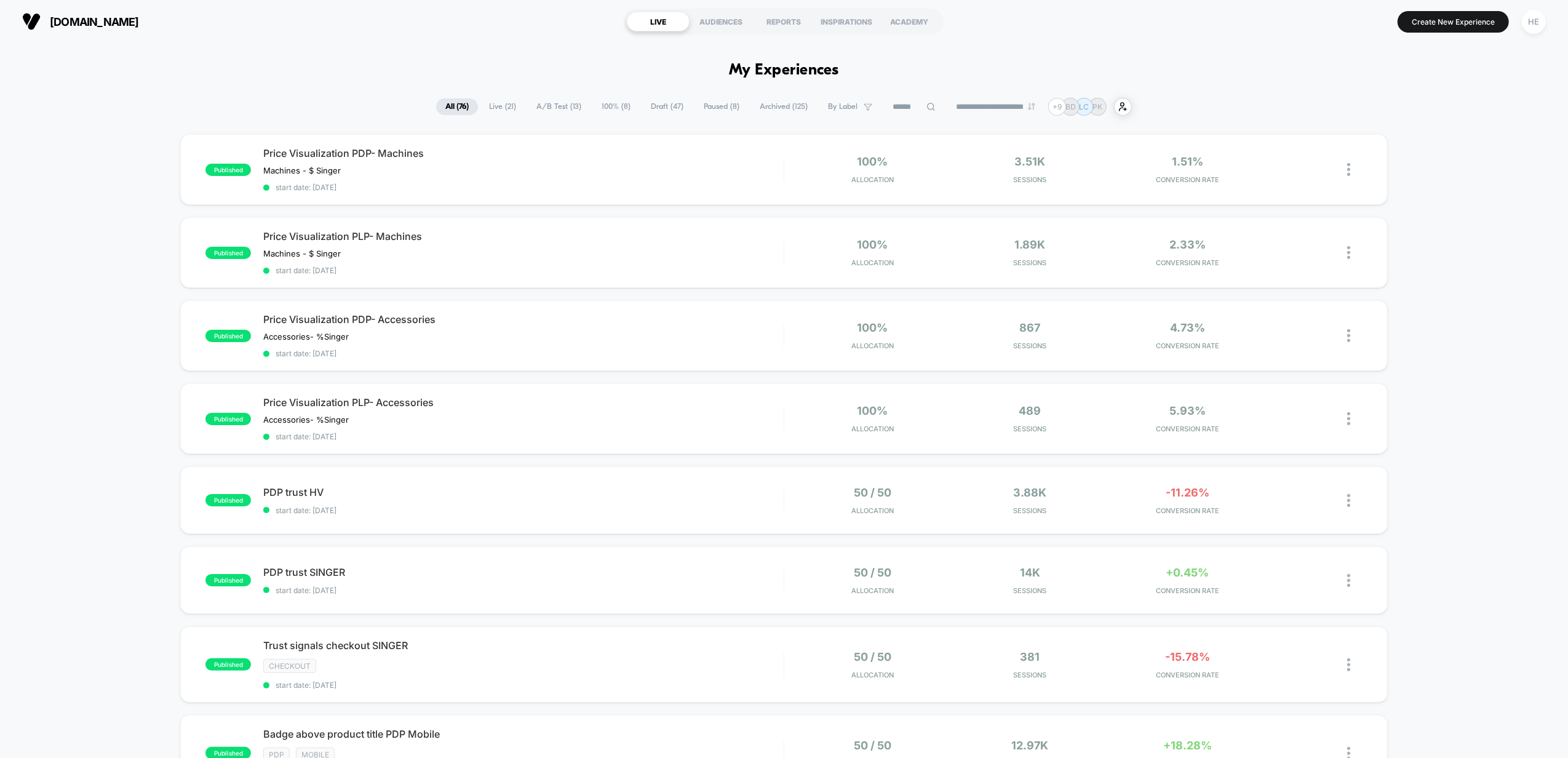
click at [652, 105] on span "Draft ( 47 )" at bounding box center [666, 106] width 51 height 16
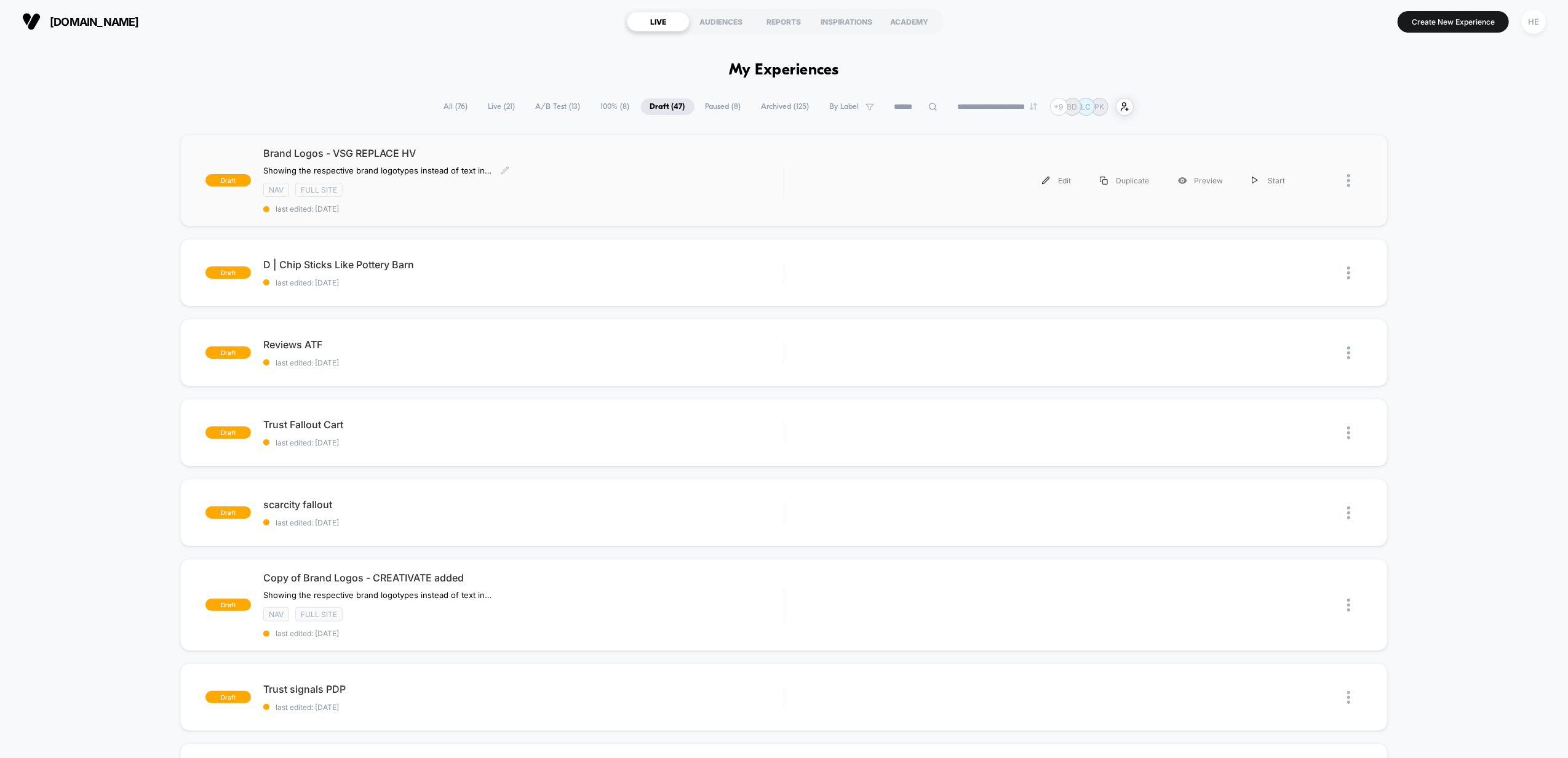
click at [556, 170] on div "﻿Showing the respective brand logotypes instead of text in tabs Click to edit e…" at bounding box center [445, 170] width 364 height 10
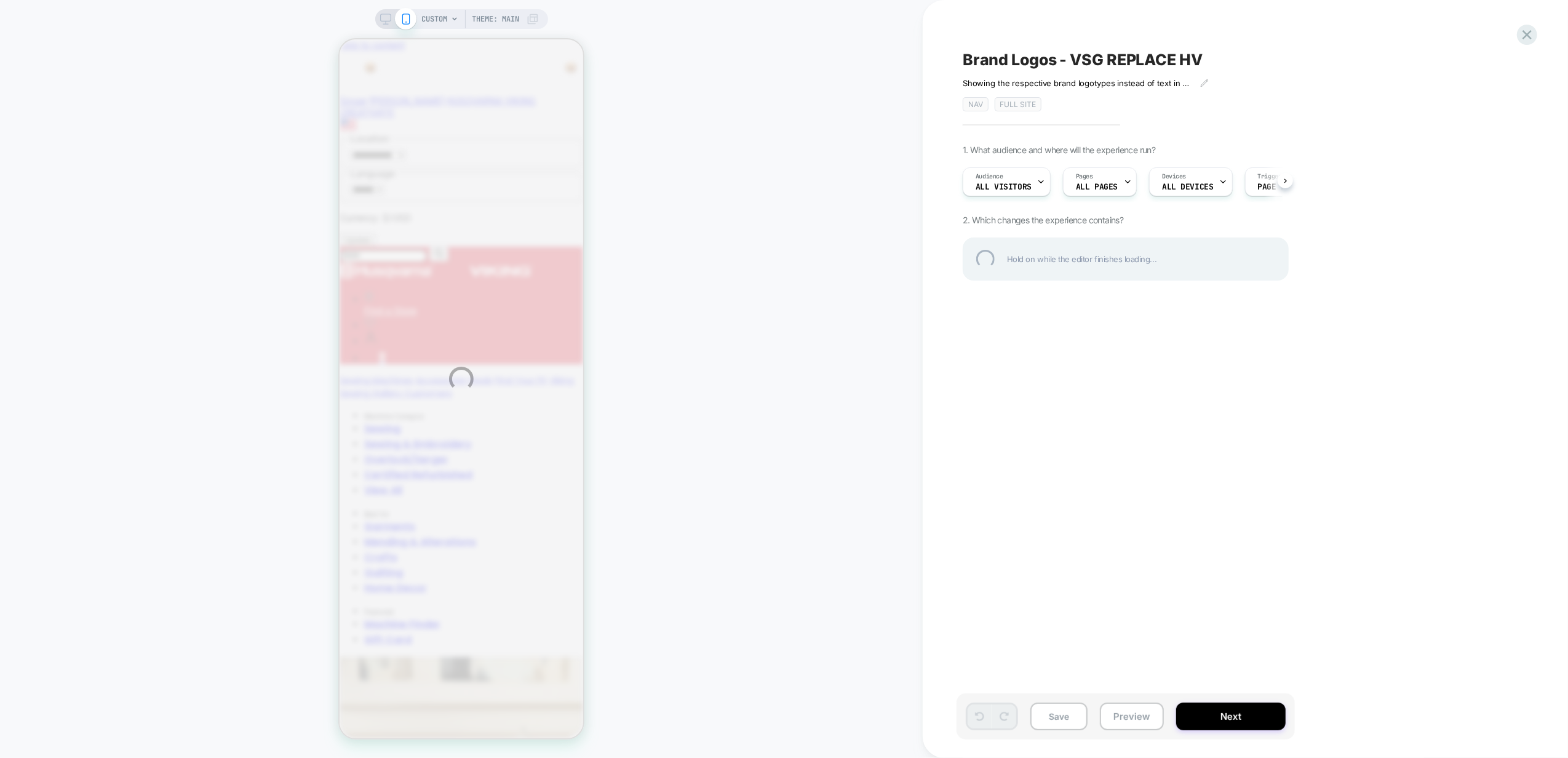
click at [385, 25] on div "CUSTOM Theme: MAIN Brand Logos - VSG REPLACE HV ﻿Showing the respective brand l…" at bounding box center [784, 379] width 1568 height 758
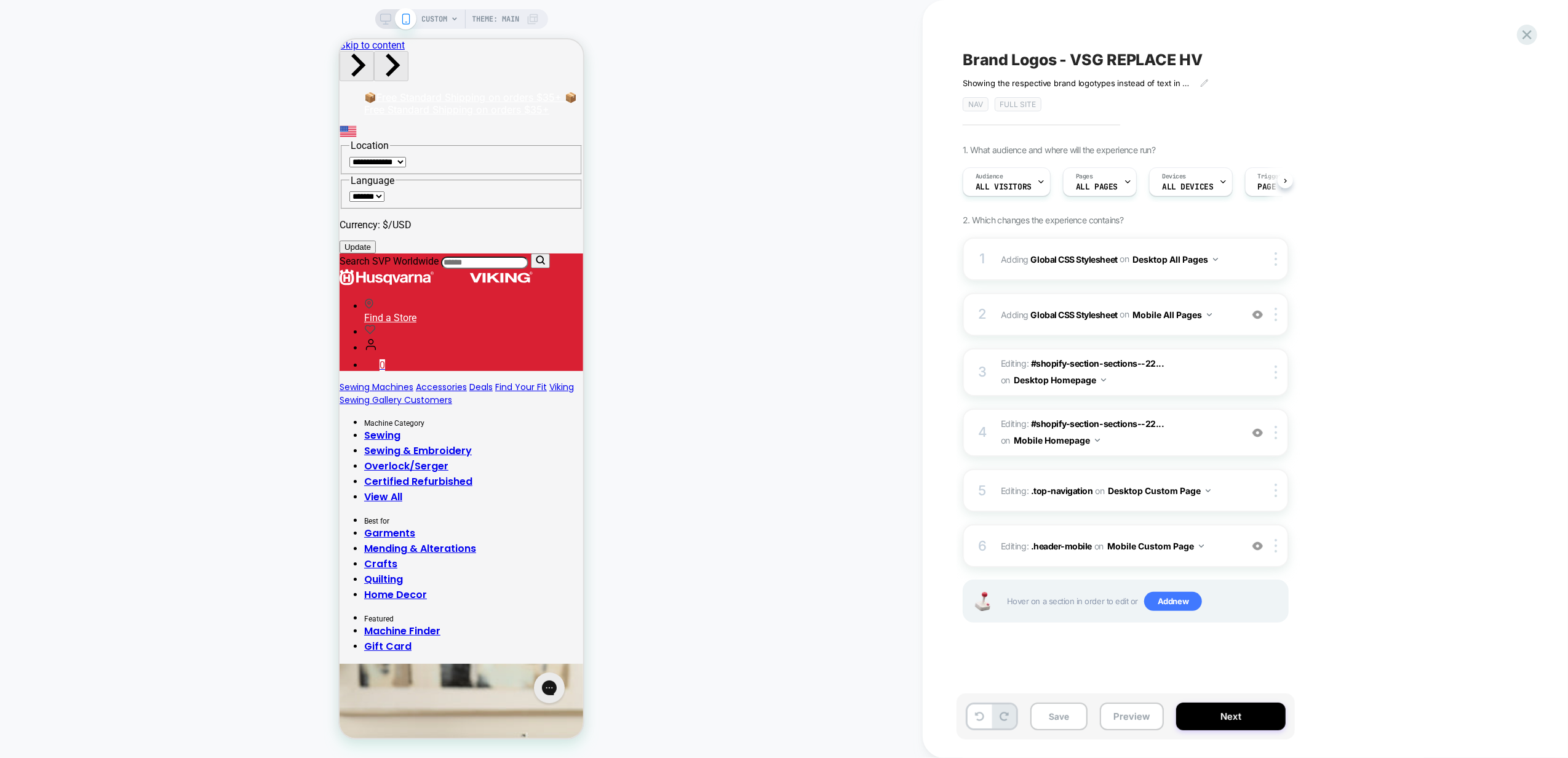
click at [383, 14] on icon at bounding box center [386, 19] width 11 height 11
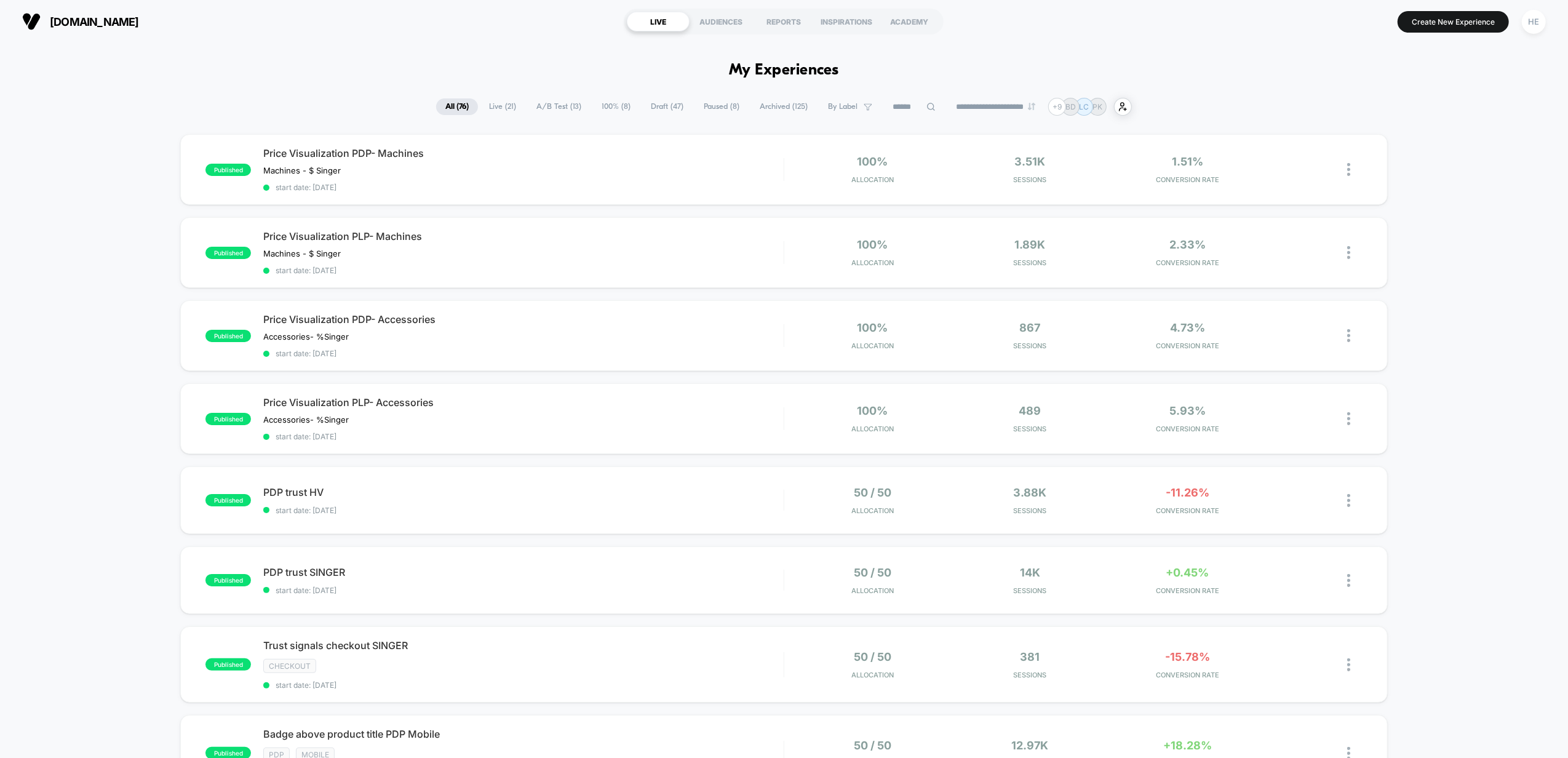
click at [1511, 5] on div "singer.com LIVE AUDIENCES REPORTS INSPIRATIONS ACADEMY Create New Experience HE" at bounding box center [784, 21] width 1568 height 43
click at [1450, 22] on button "Create New Experience" at bounding box center [1453, 22] width 112 height 22
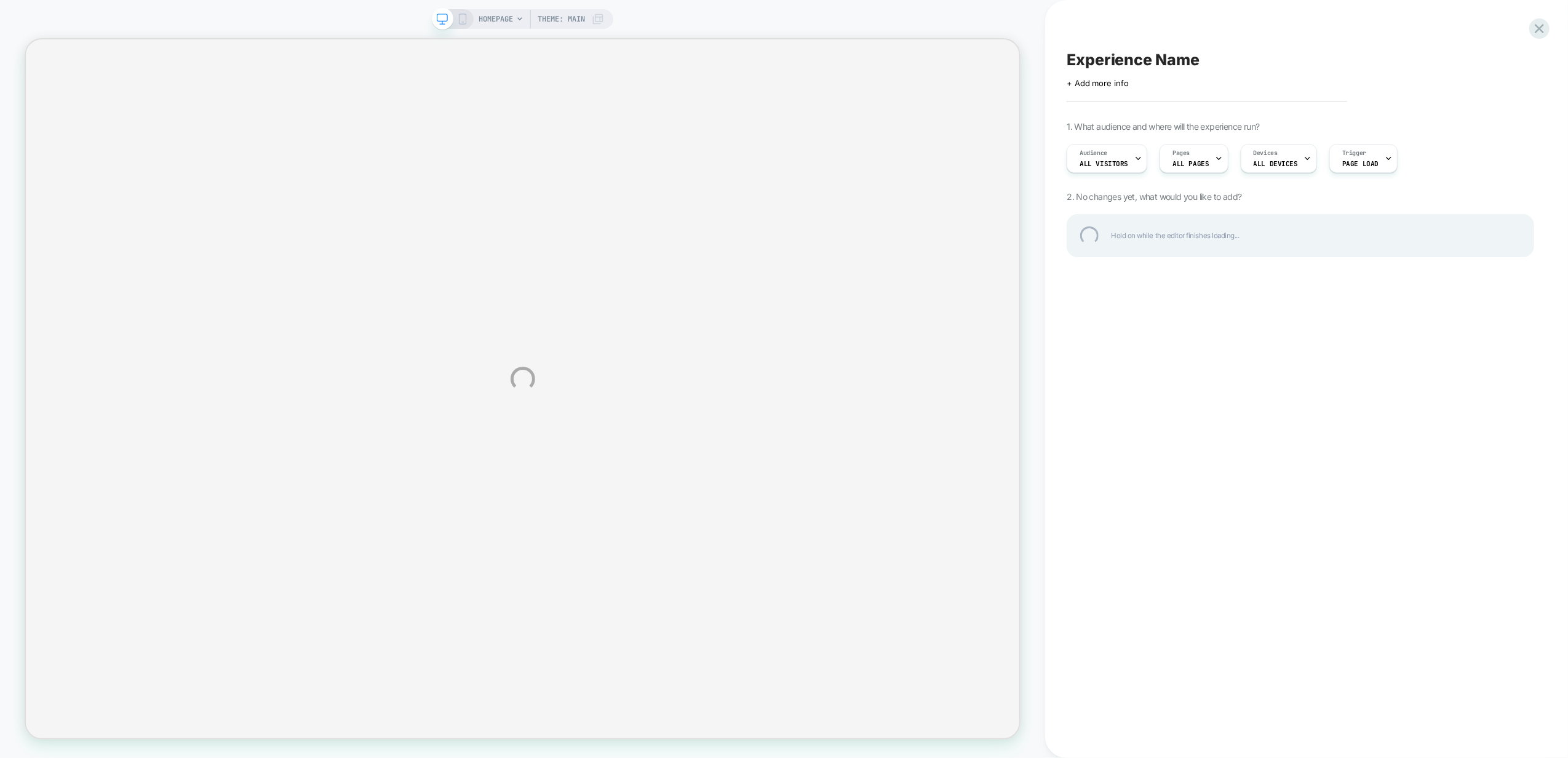
click at [461, 22] on div "HOMEPAGE Theme: MAIN Experience Name Click to edit experience details + Add mor…" at bounding box center [784, 379] width 1568 height 758
click at [461, 18] on div "HOMEPAGE Theme: MAIN Experience Name Click to edit experience details + Add mor…" at bounding box center [784, 379] width 1568 height 758
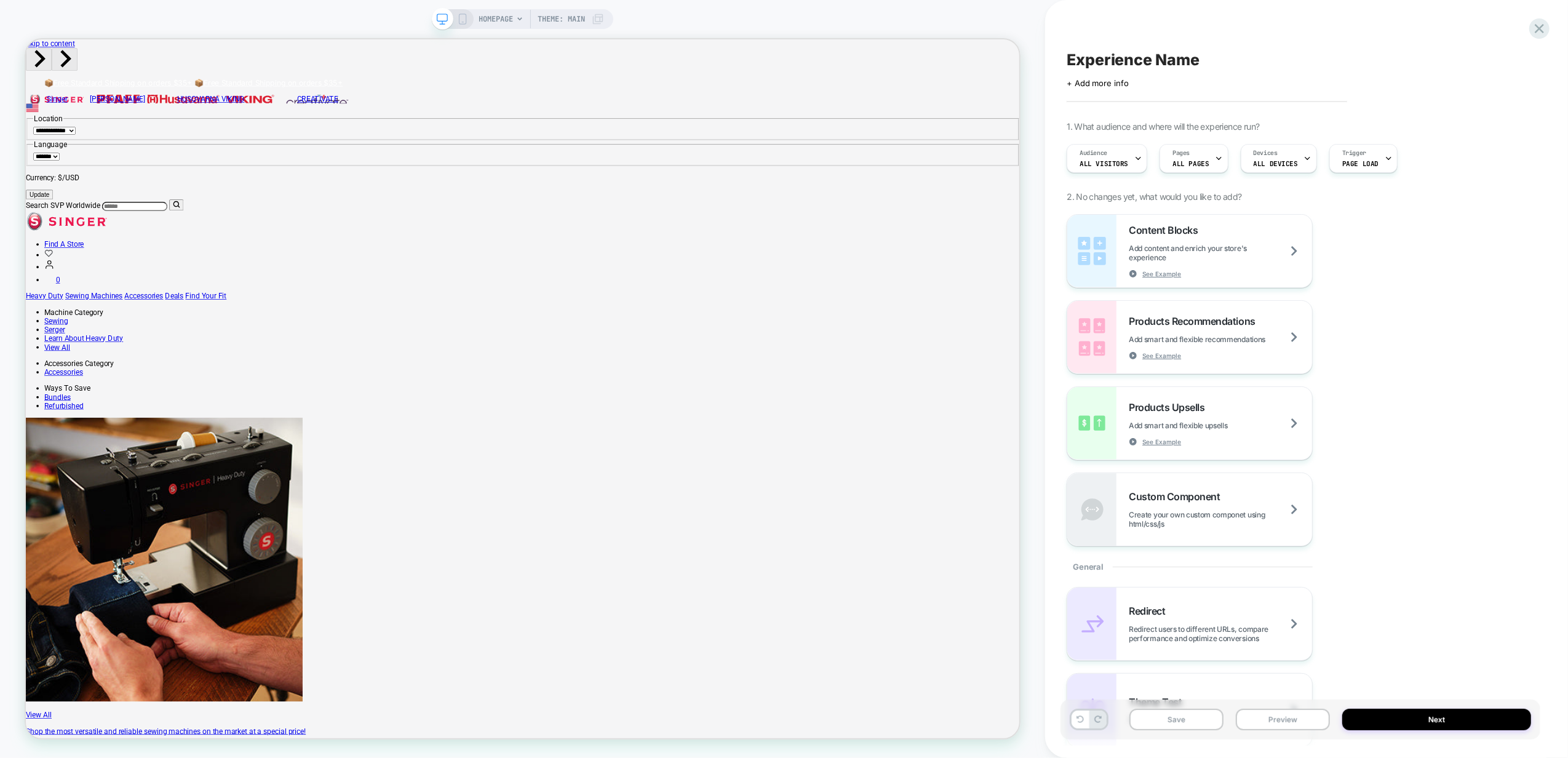
click at [460, 21] on icon at bounding box center [463, 19] width 11 height 11
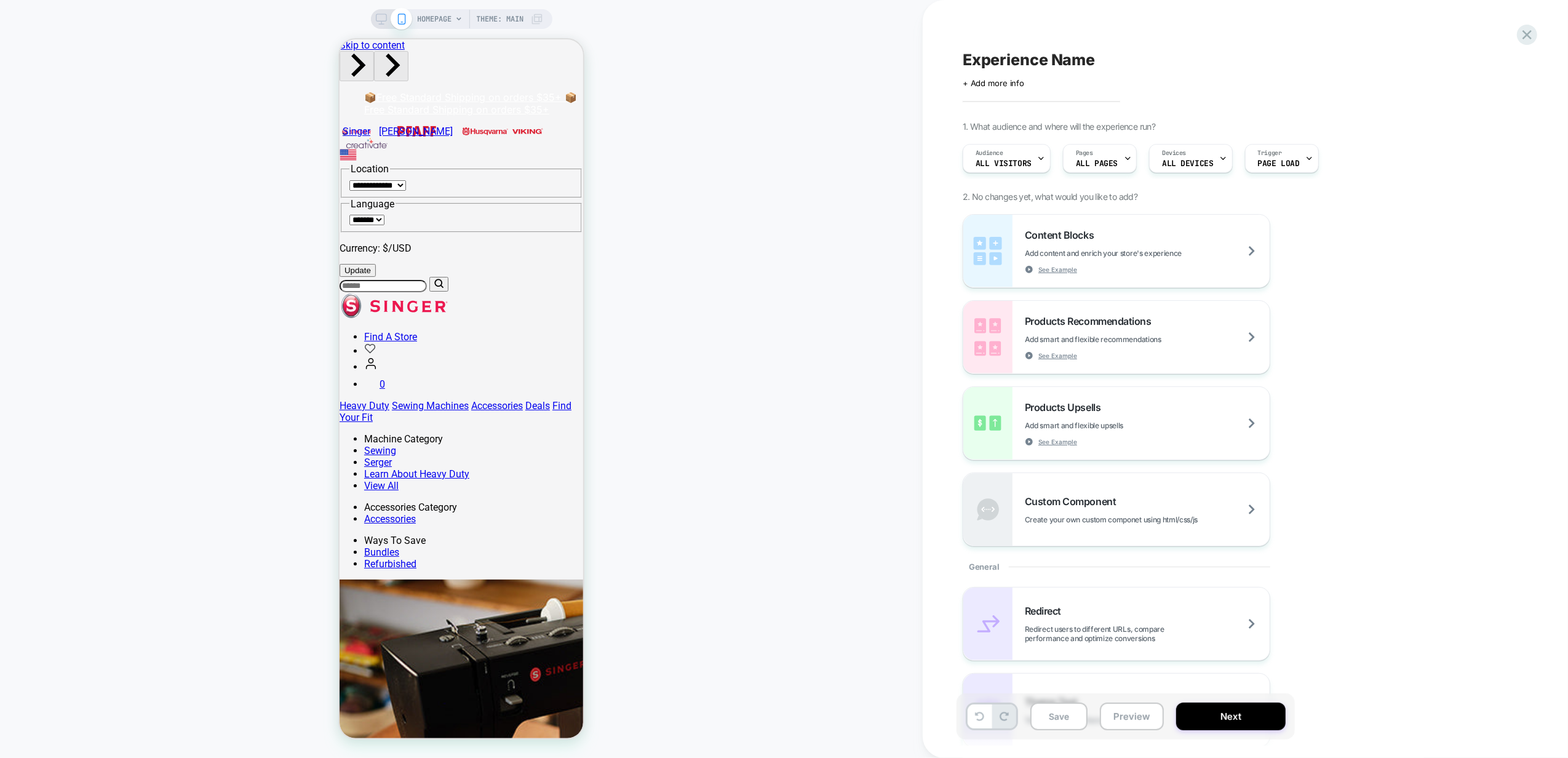
drag, startPoint x: 383, startPoint y: 14, endPoint x: 827, endPoint y: 108, distance: 453.8
click at [383, 14] on icon at bounding box center [382, 19] width 11 height 11
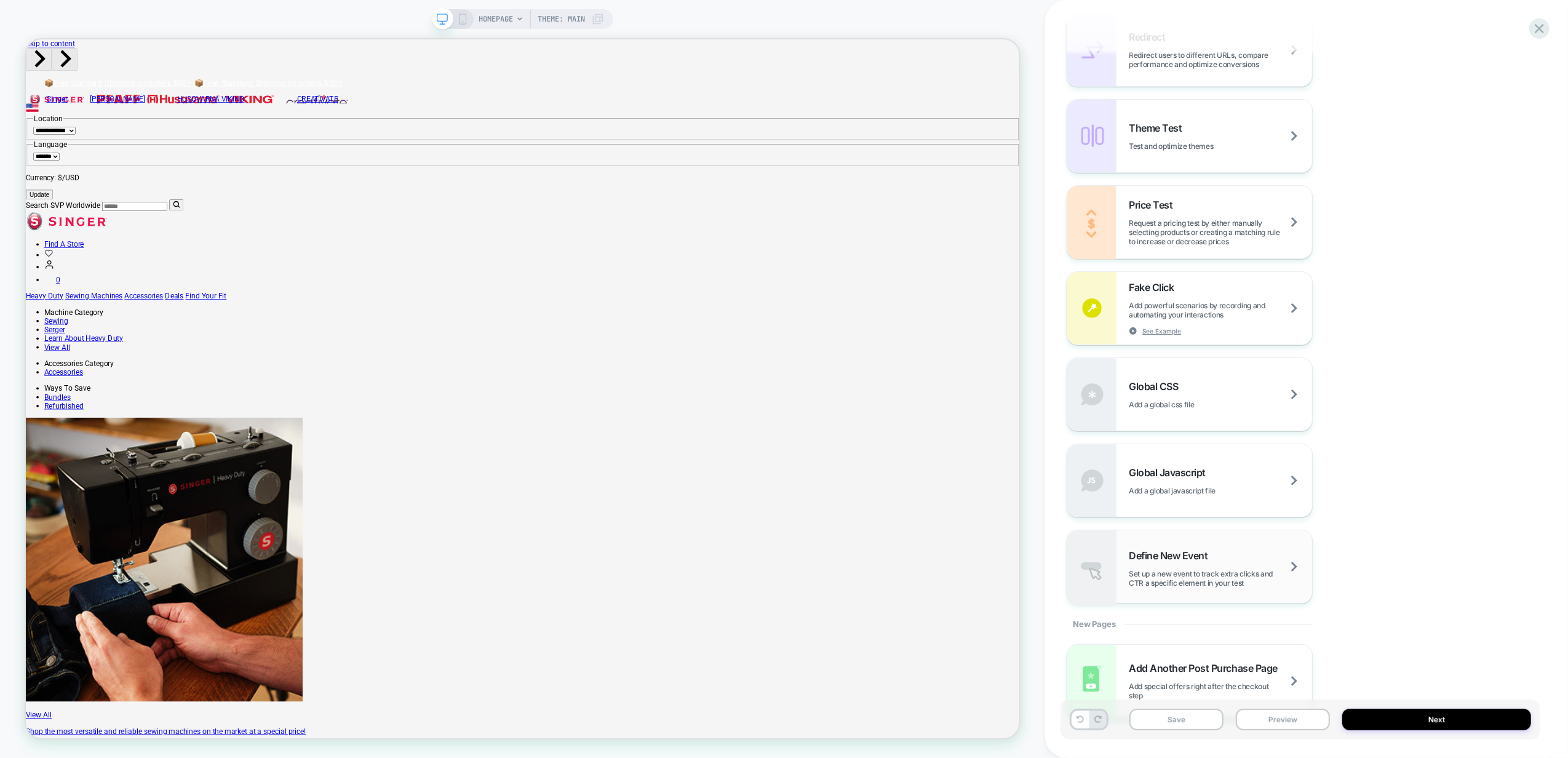
scroll to position [613, 0]
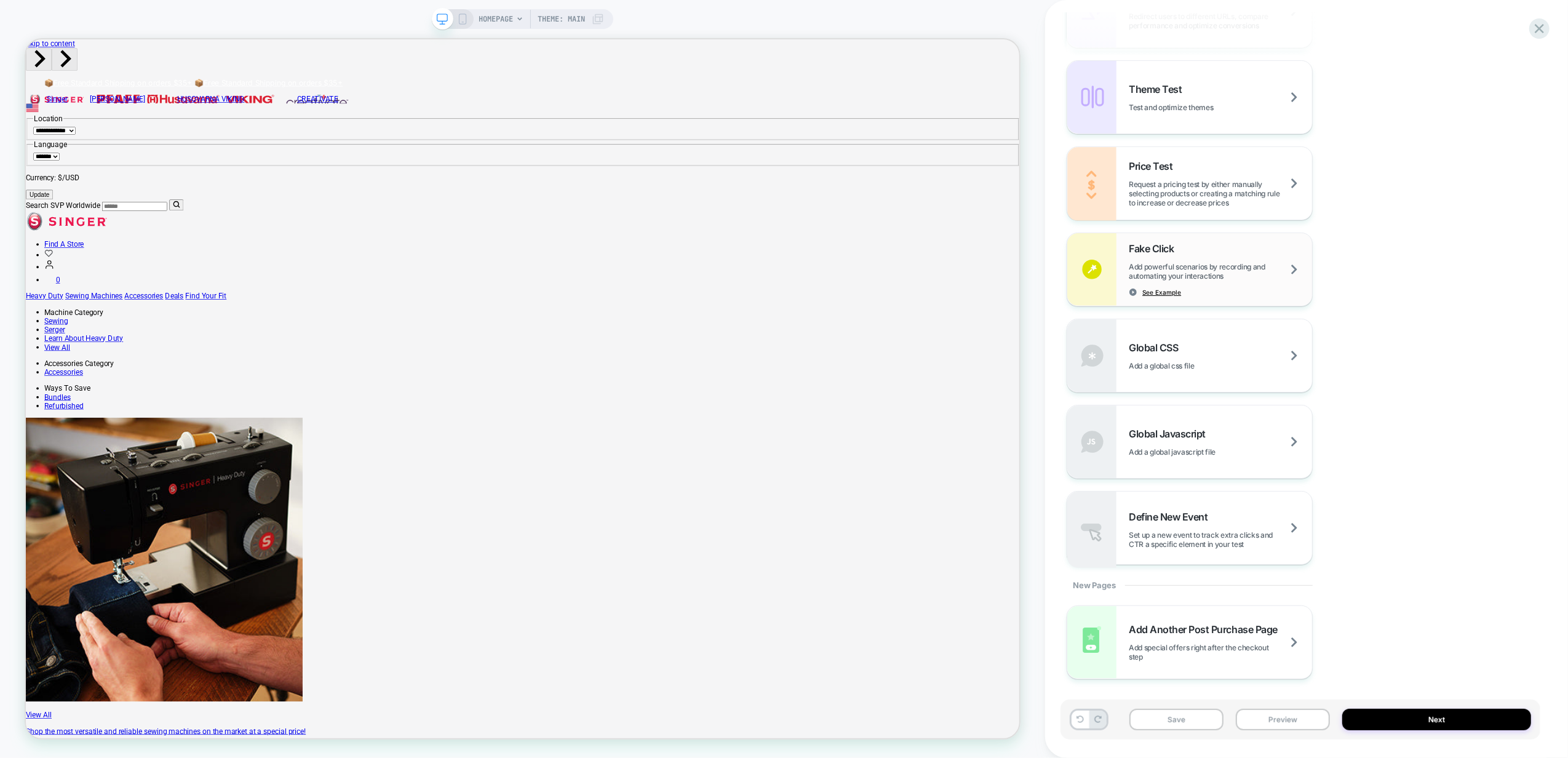
click at [1155, 293] on span "See Example" at bounding box center [1161, 292] width 39 height 9
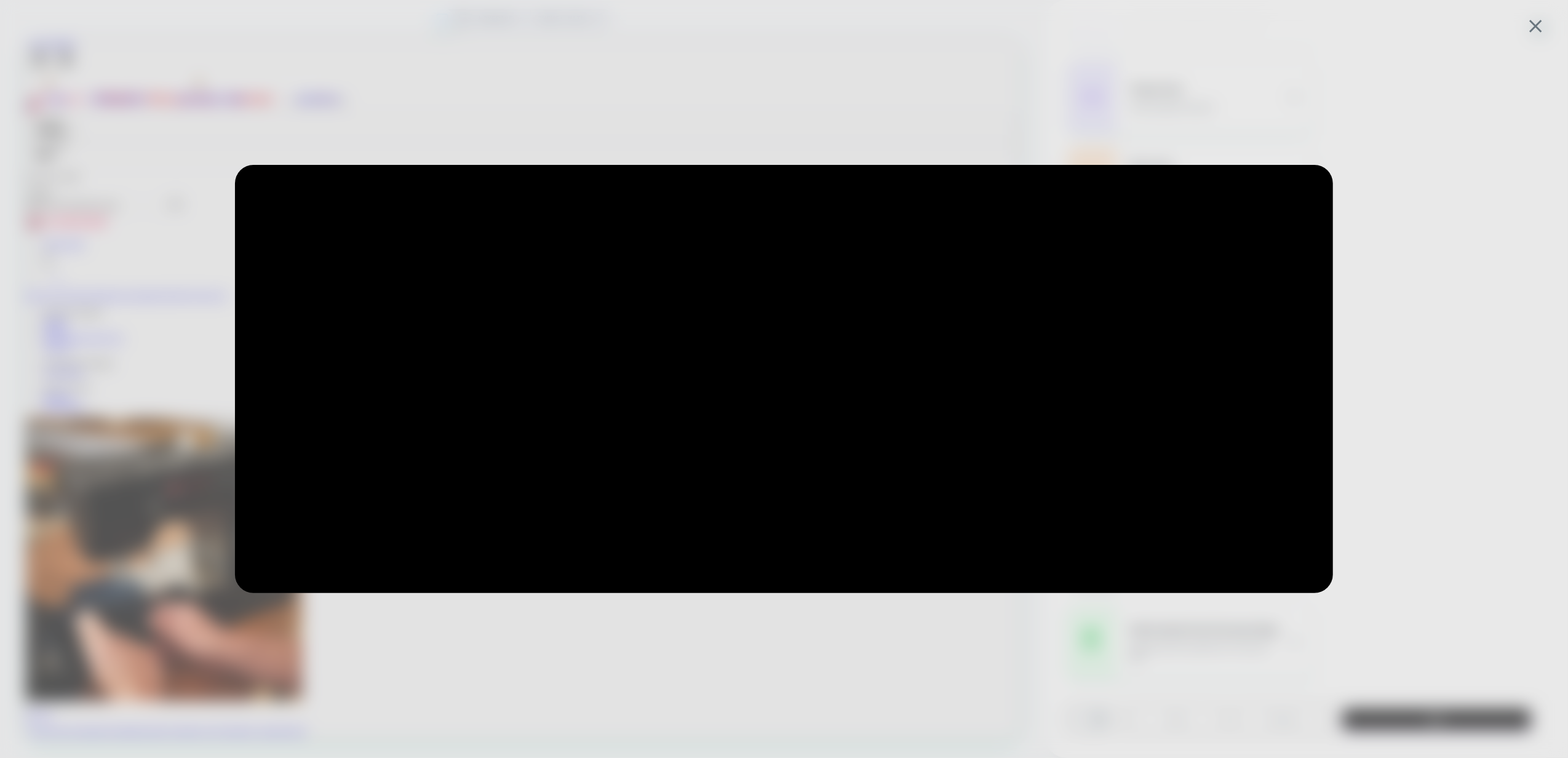
click at [1428, 547] on div at bounding box center [784, 379] width 1568 height 758
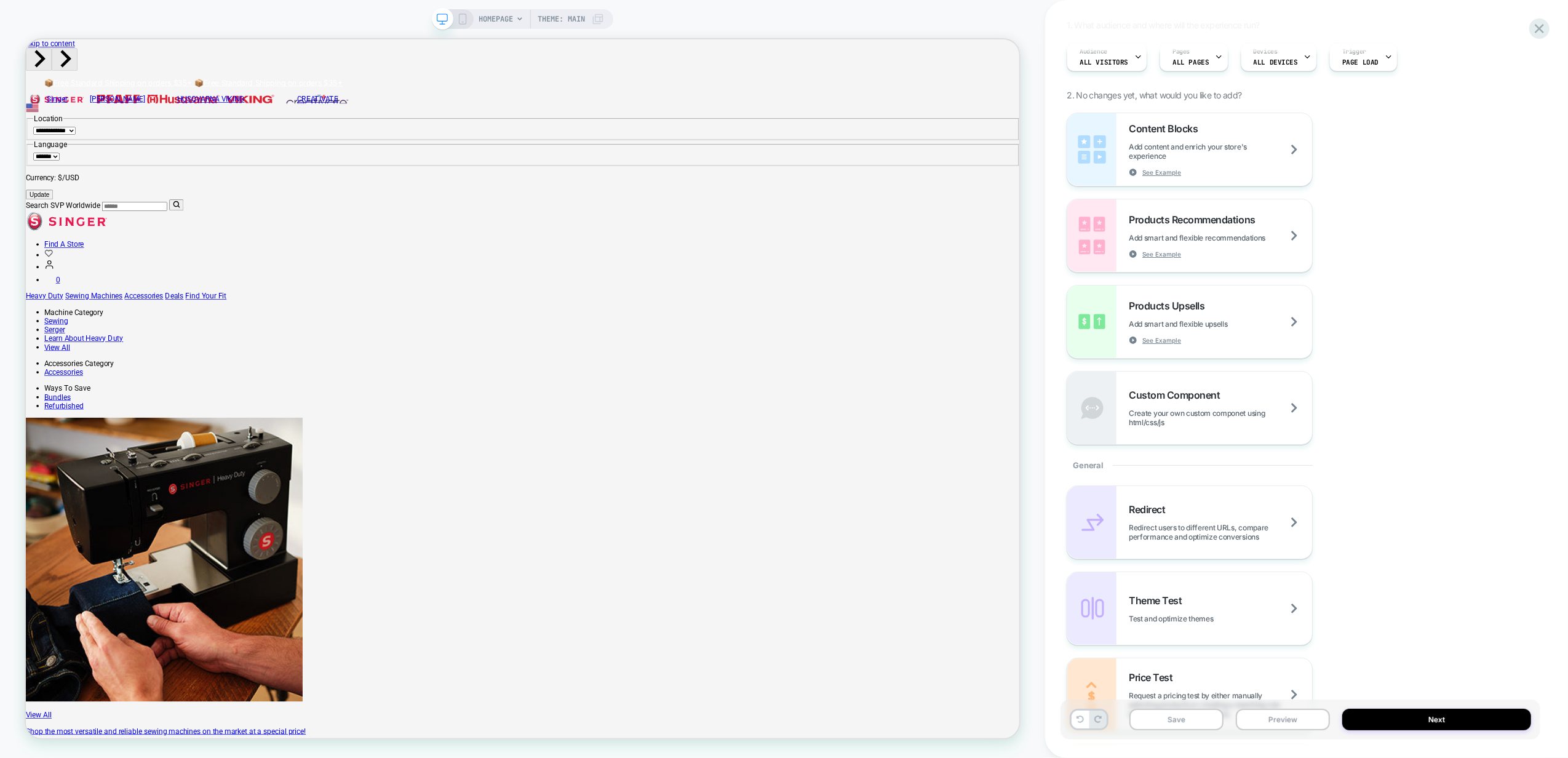
scroll to position [38, 0]
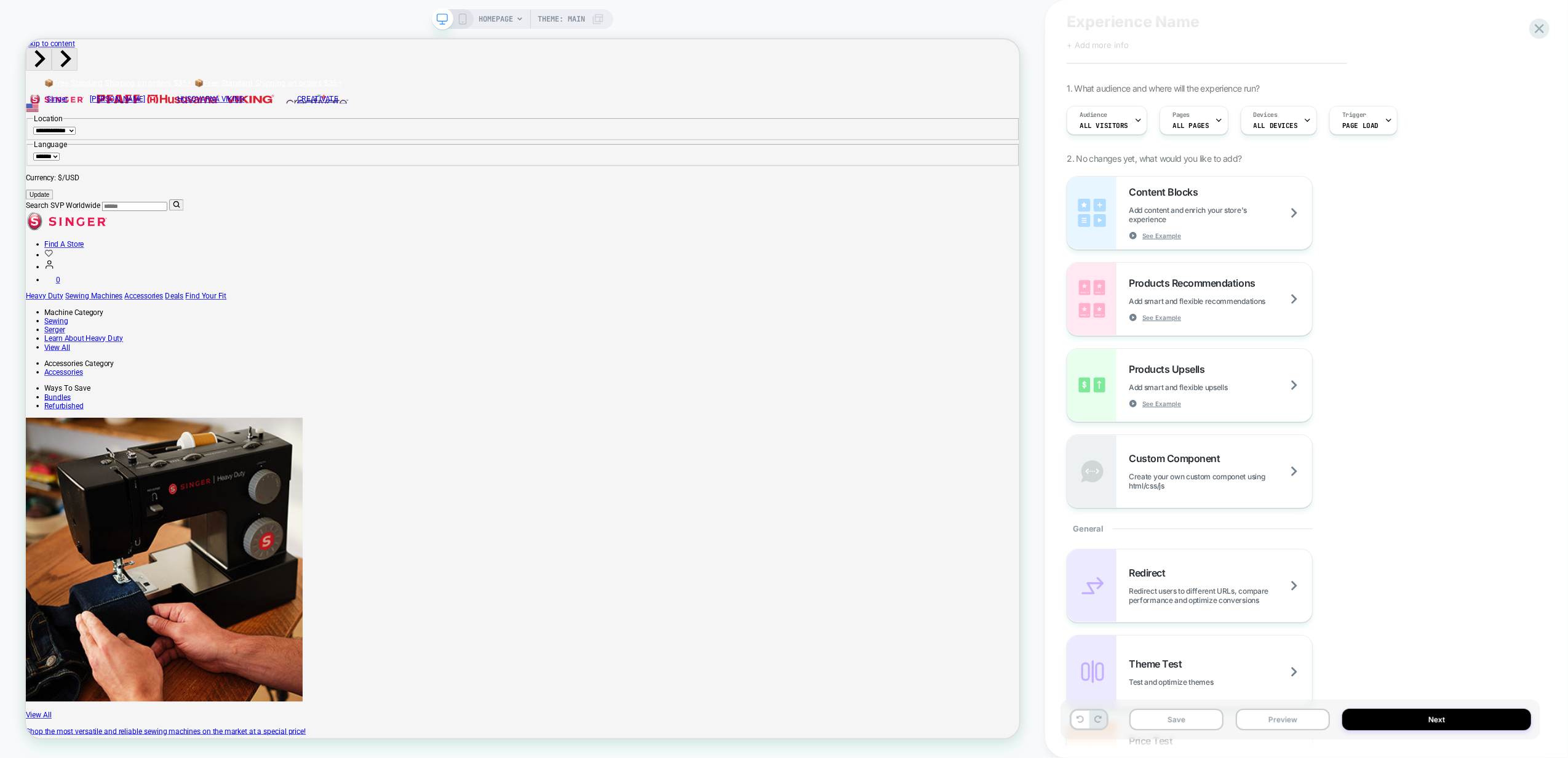
click at [1398, 382] on div "Content Blocks Add content and enrich your store's experience See Example Produ…" at bounding box center [1300, 342] width 468 height 332
